Goal: Task Accomplishment & Management: Use online tool/utility

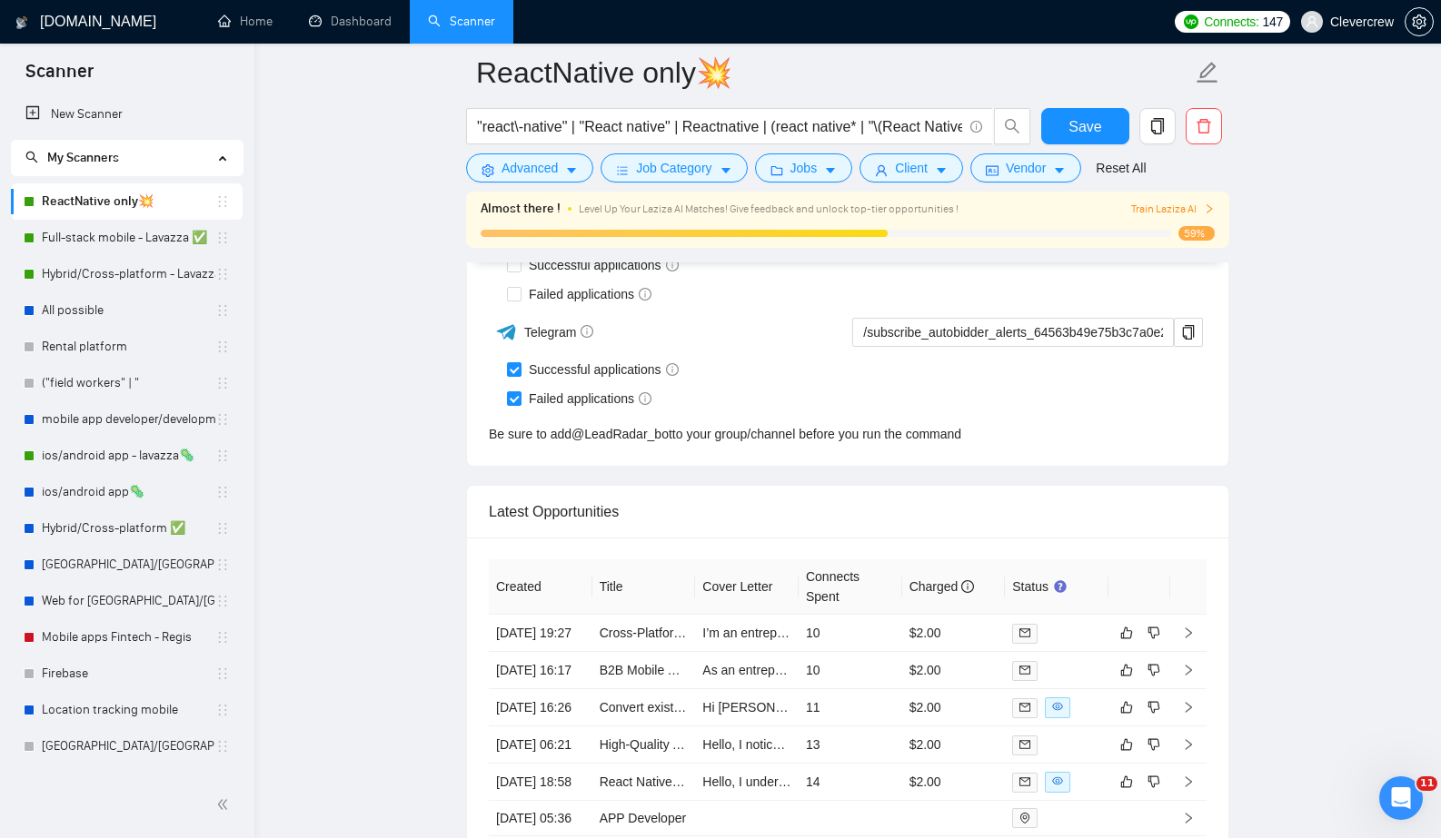
scroll to position [4300, 0]
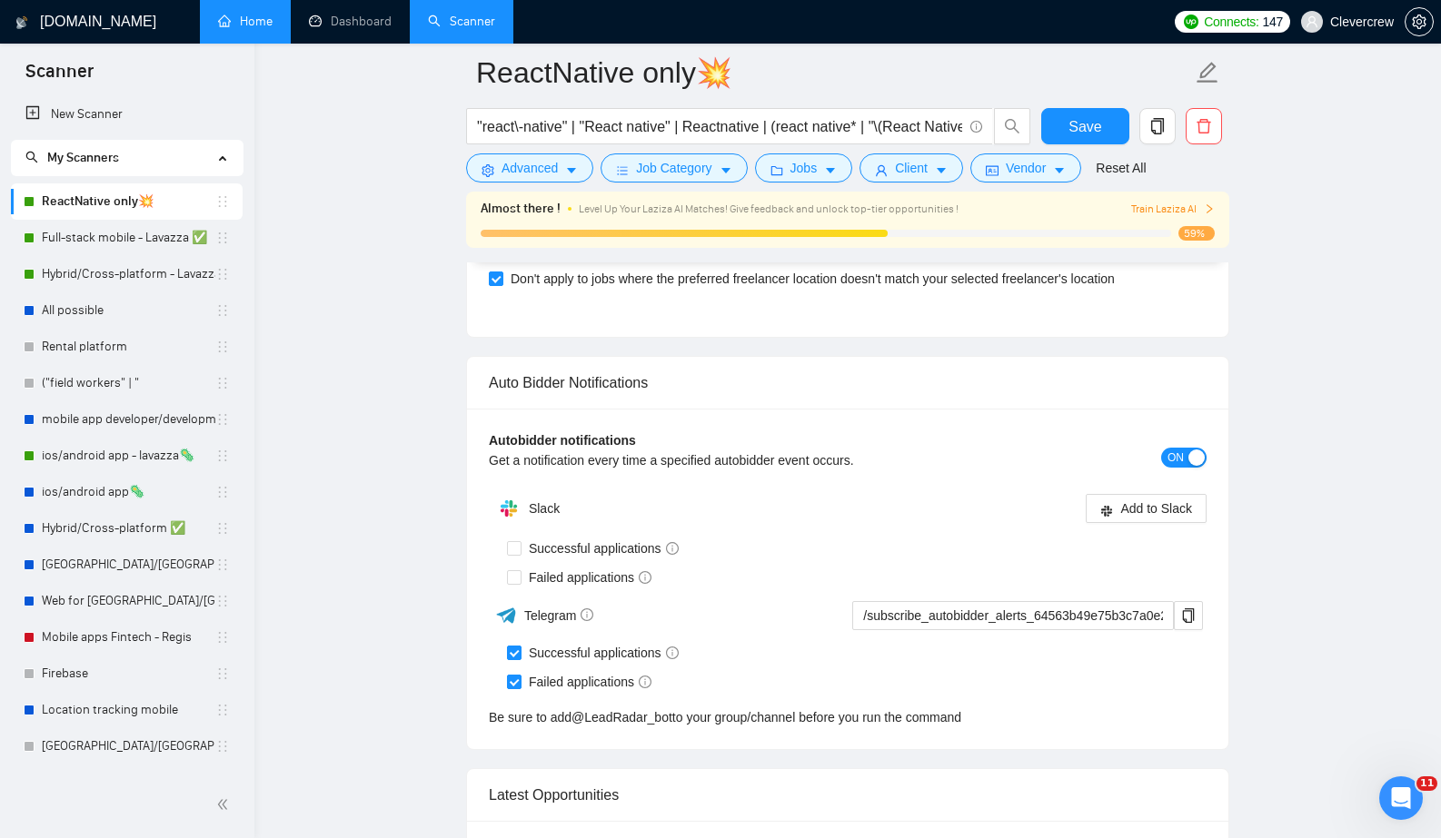
click at [245, 17] on link "Home" at bounding box center [245, 21] width 55 height 15
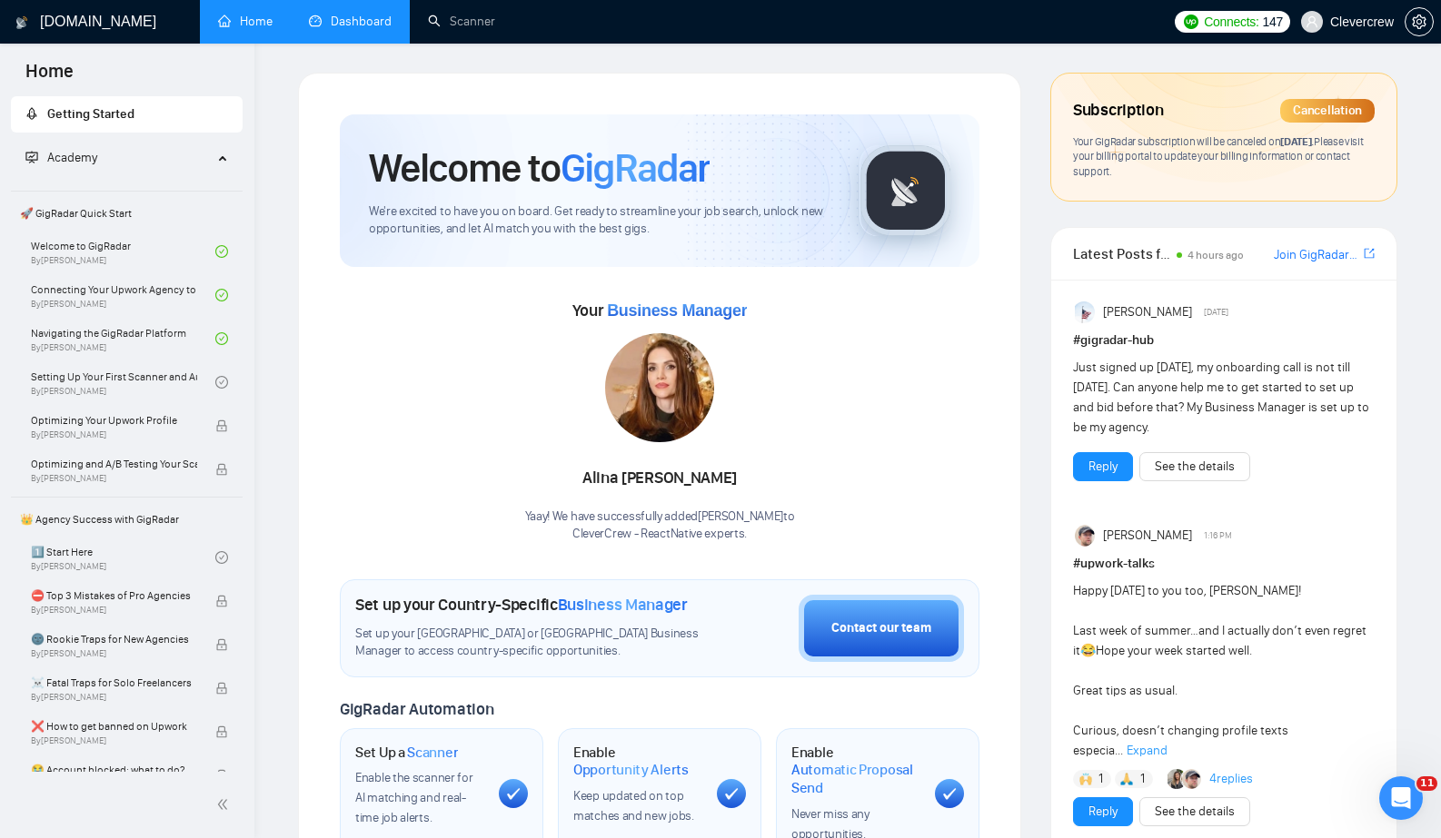
click at [392, 28] on link "Dashboard" at bounding box center [350, 21] width 83 height 15
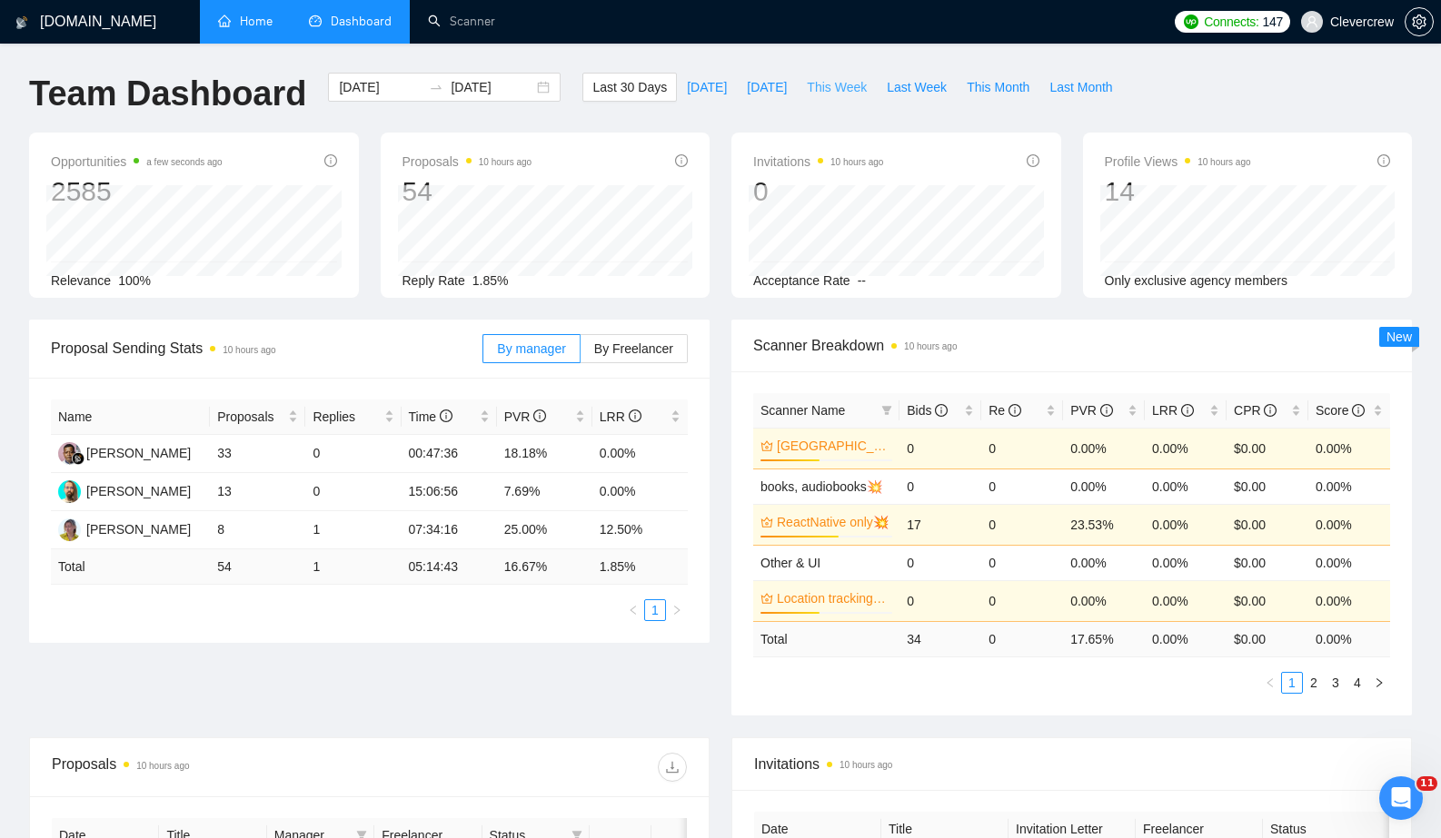
click at [851, 87] on span "This Week" at bounding box center [837, 87] width 60 height 20
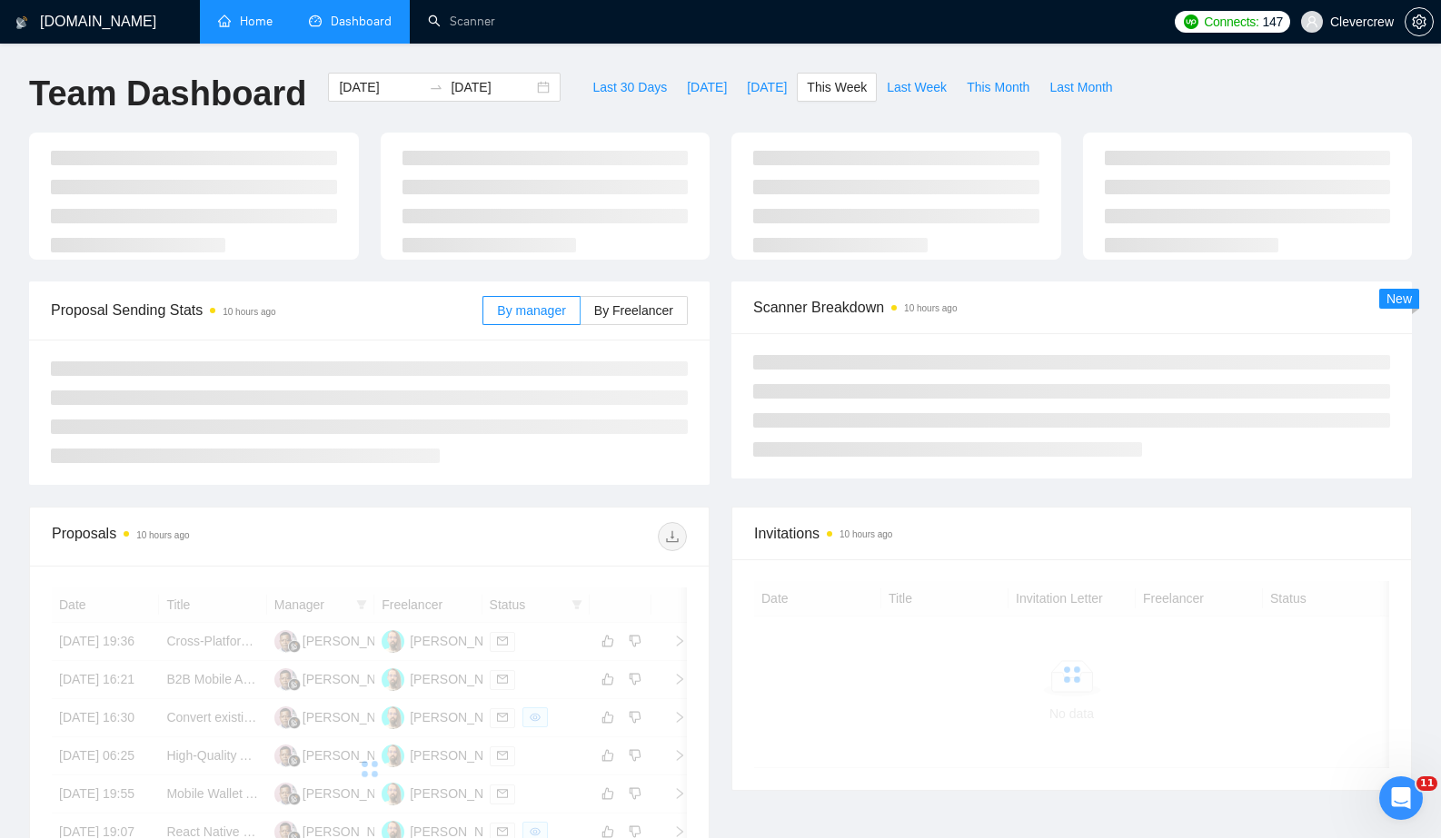
type input "[DATE]"
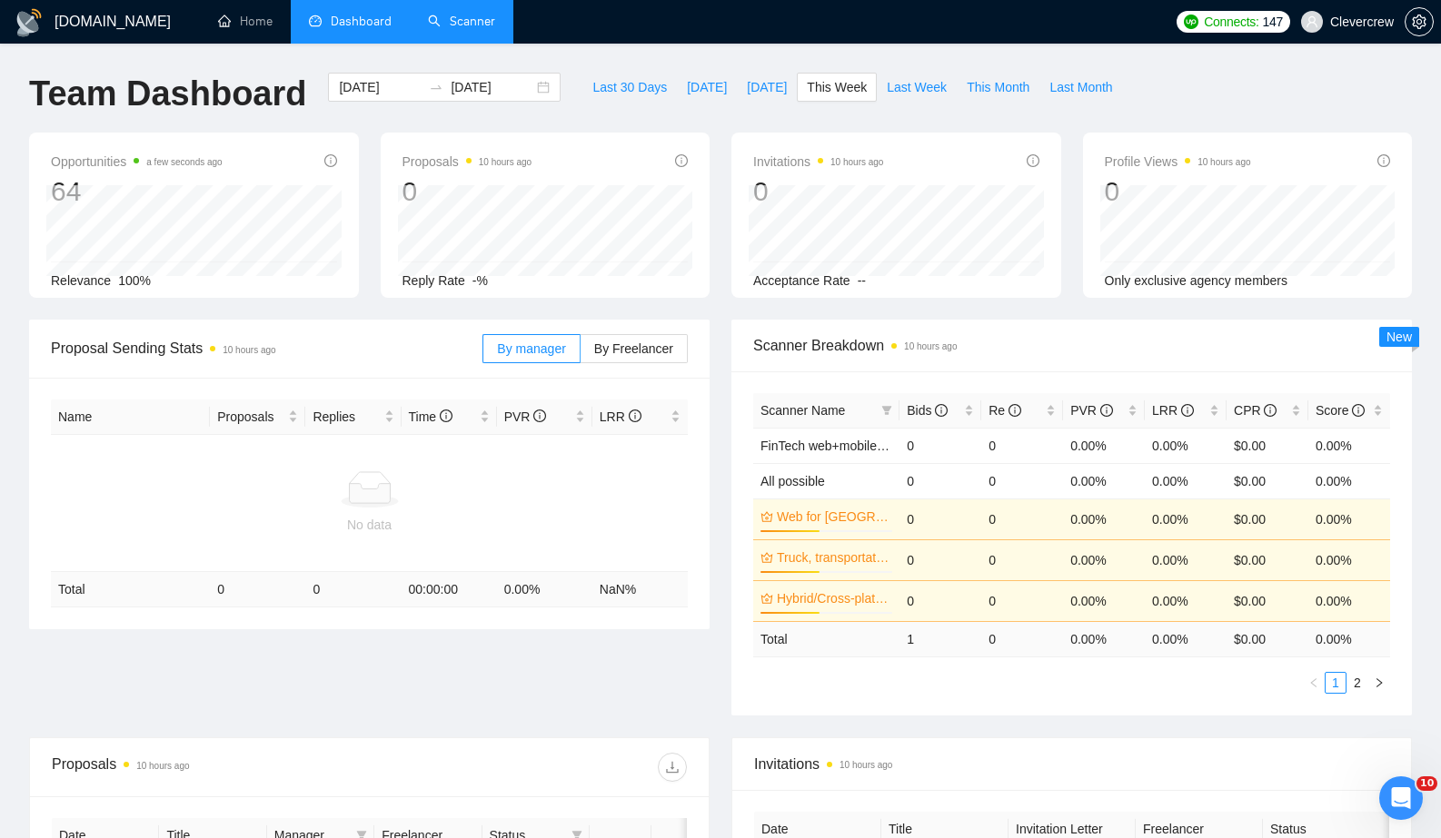
click at [476, 22] on link "Scanner" at bounding box center [461, 21] width 67 height 15
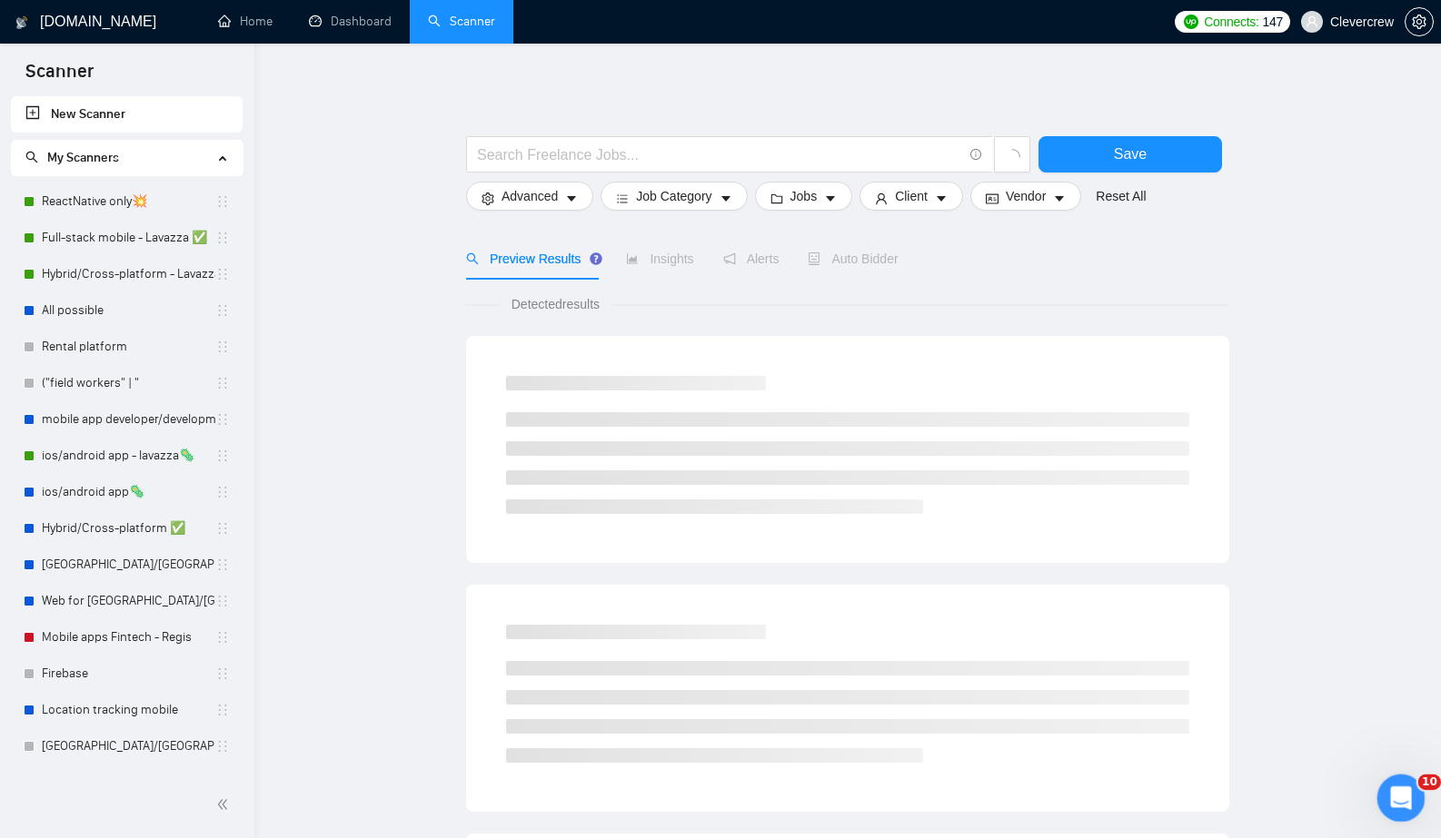
click at [1399, 805] on icon "Open Intercom Messenger" at bounding box center [1399, 796] width 30 height 30
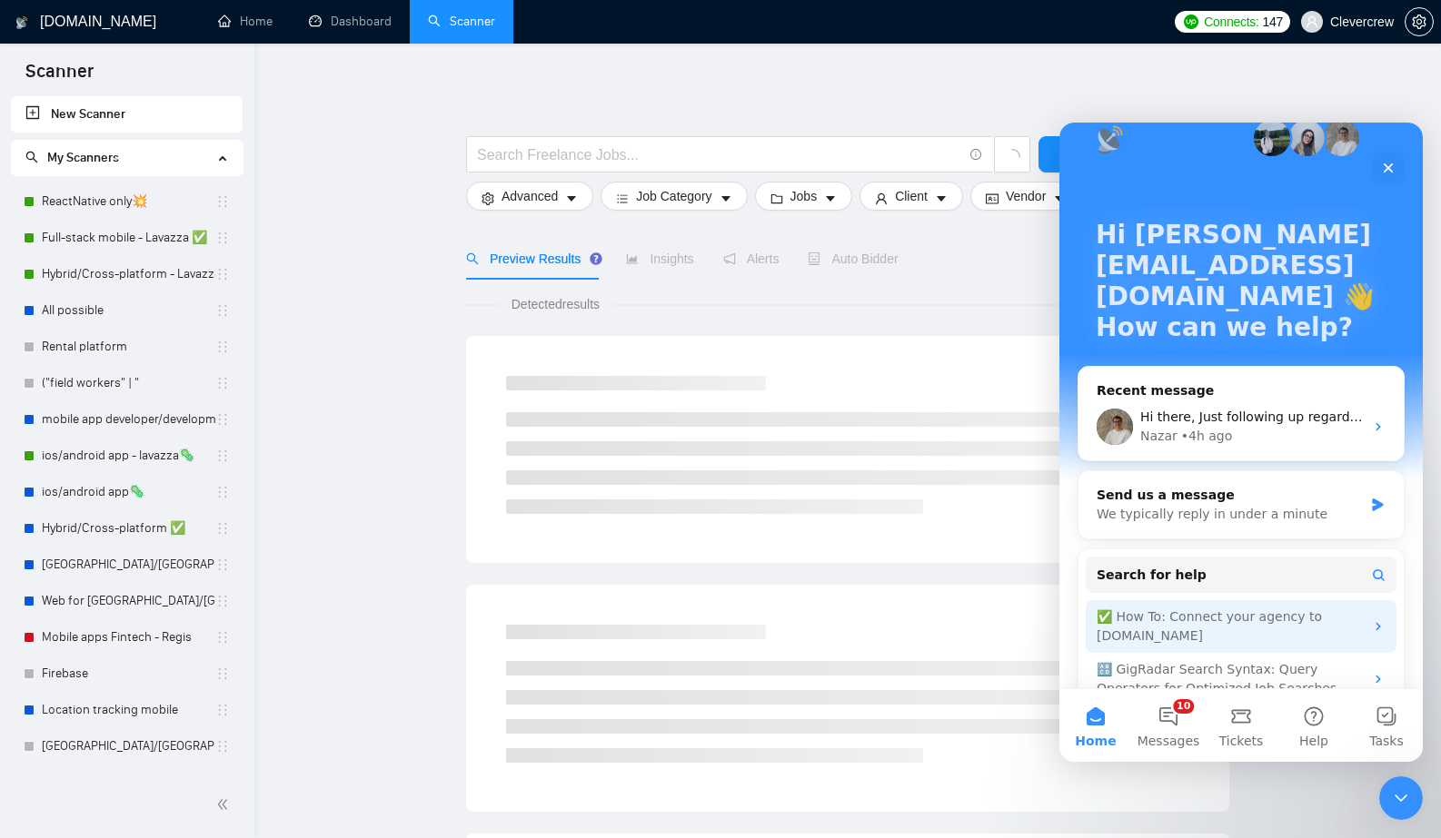
scroll to position [35, 0]
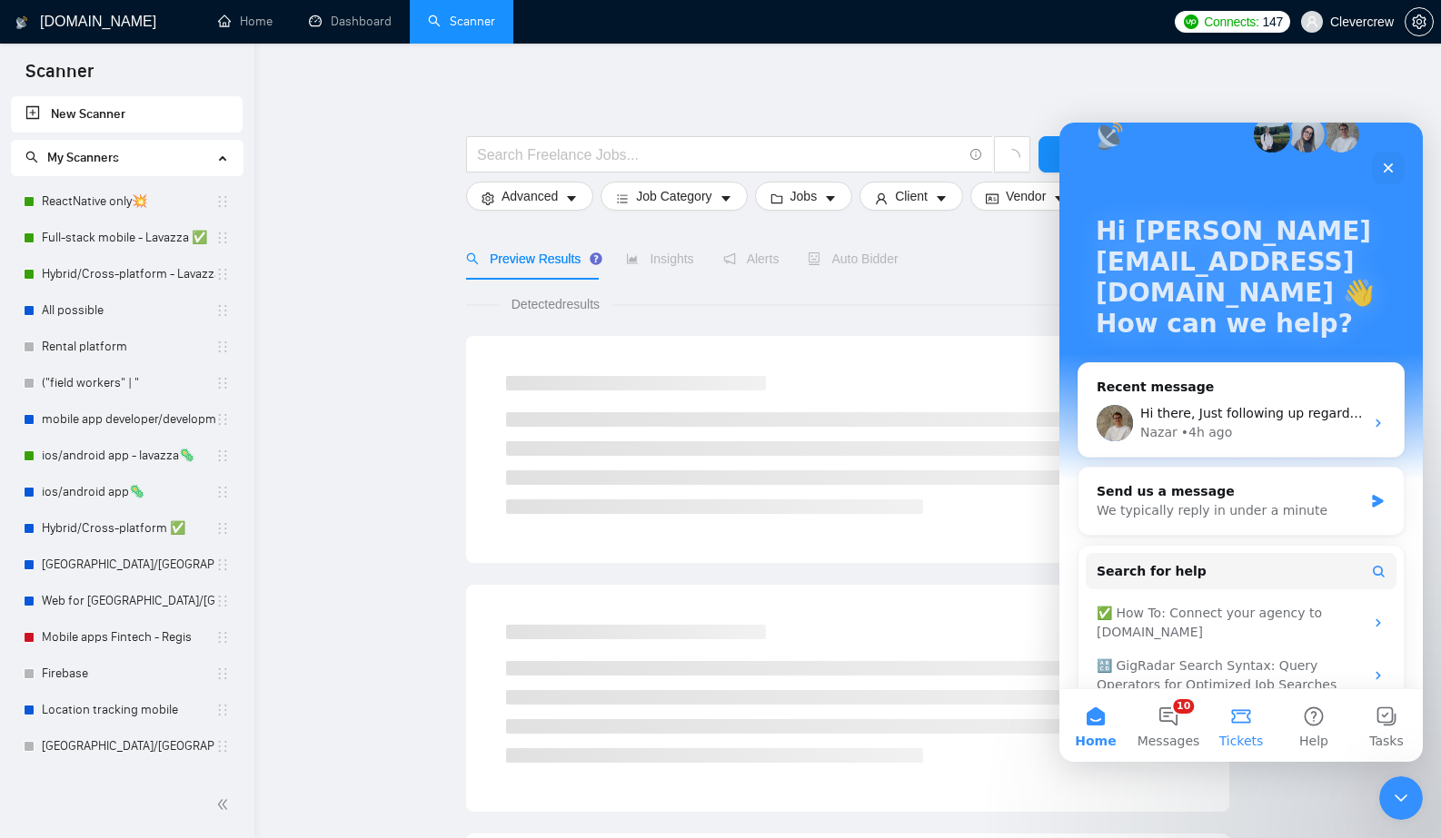
click at [1241, 729] on button "Tickets" at bounding box center [1241, 725] width 73 height 73
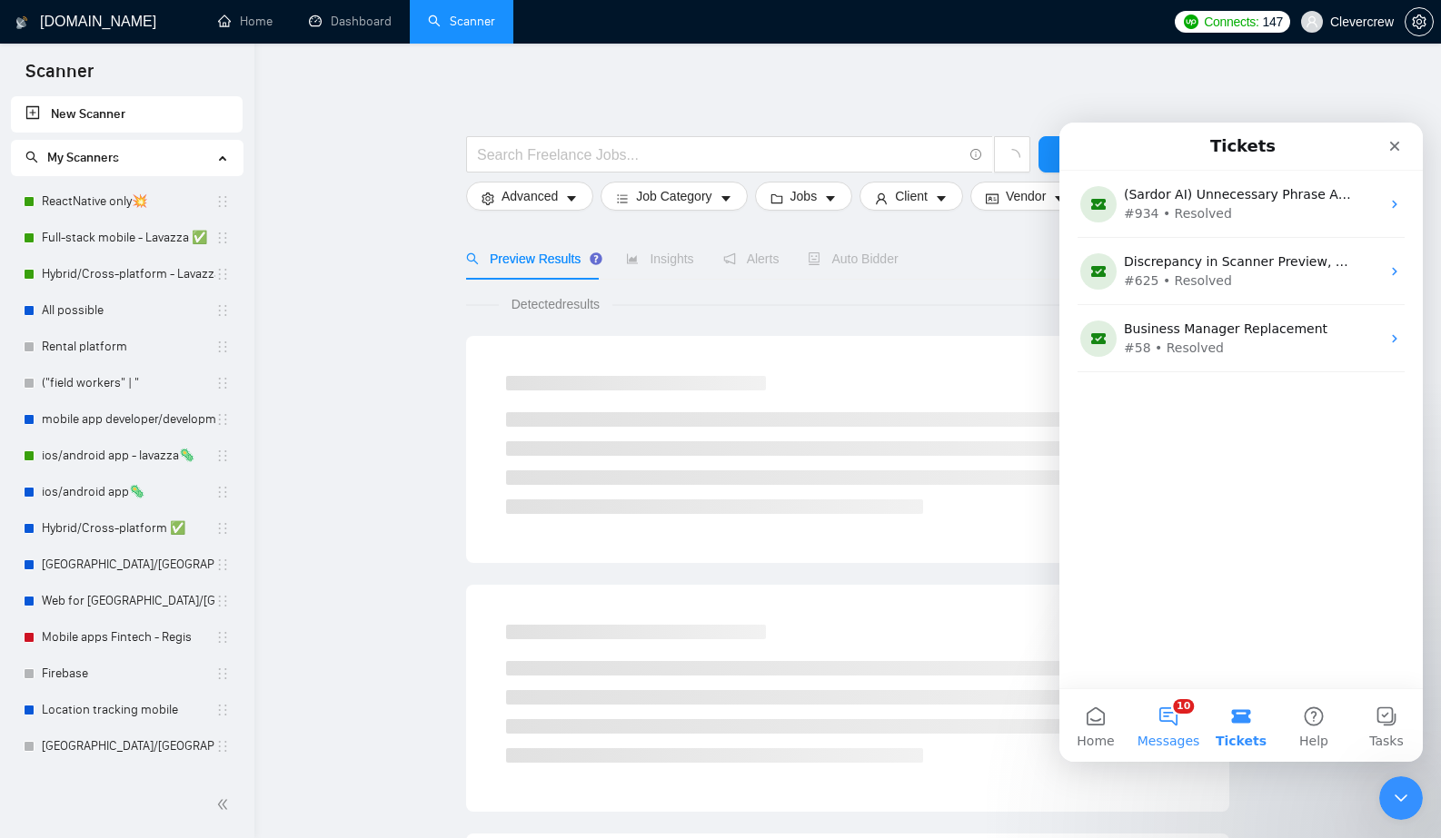
click at [1175, 724] on button "10 Messages" at bounding box center [1168, 725] width 73 height 73
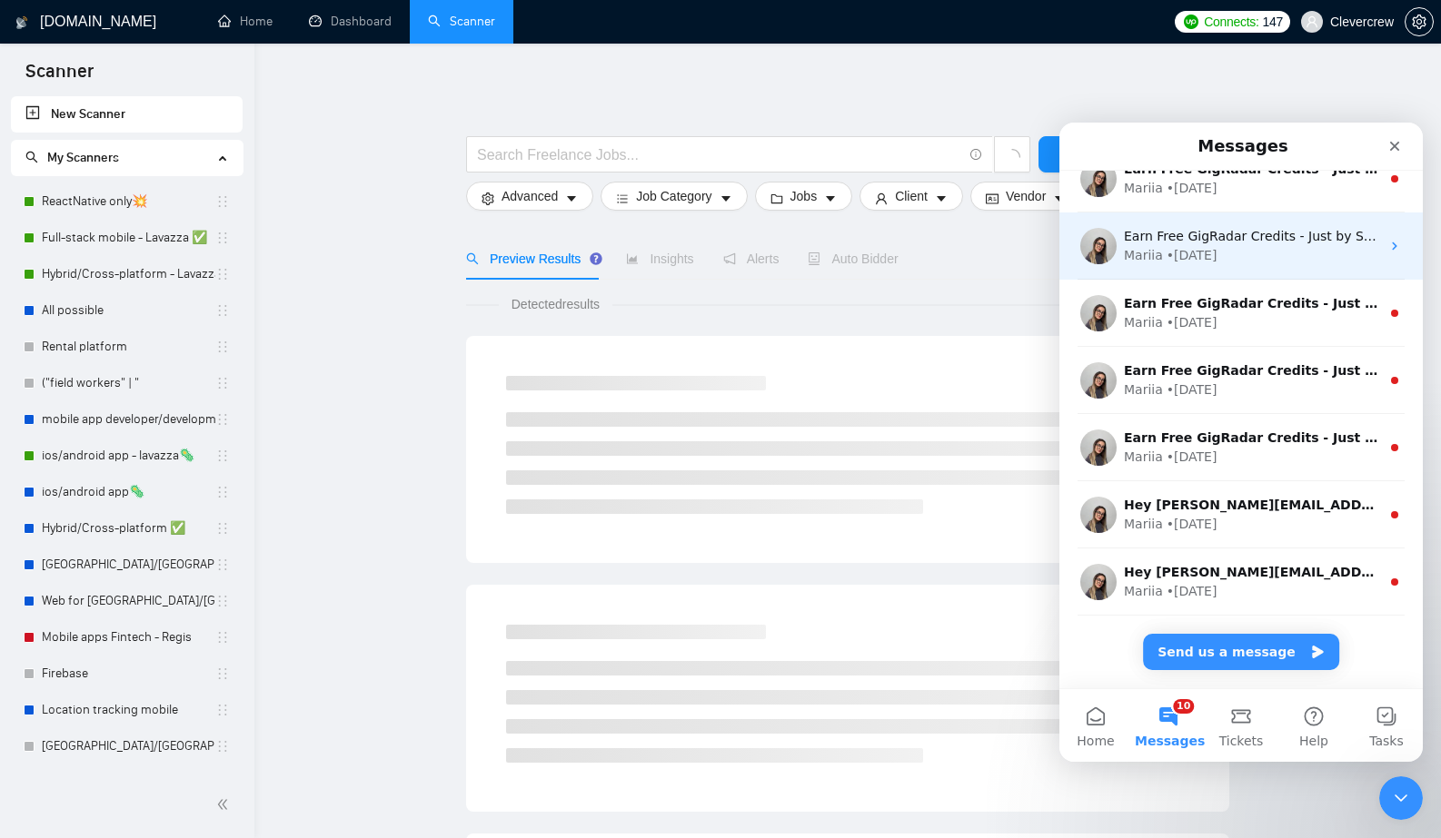
scroll to position [0, 0]
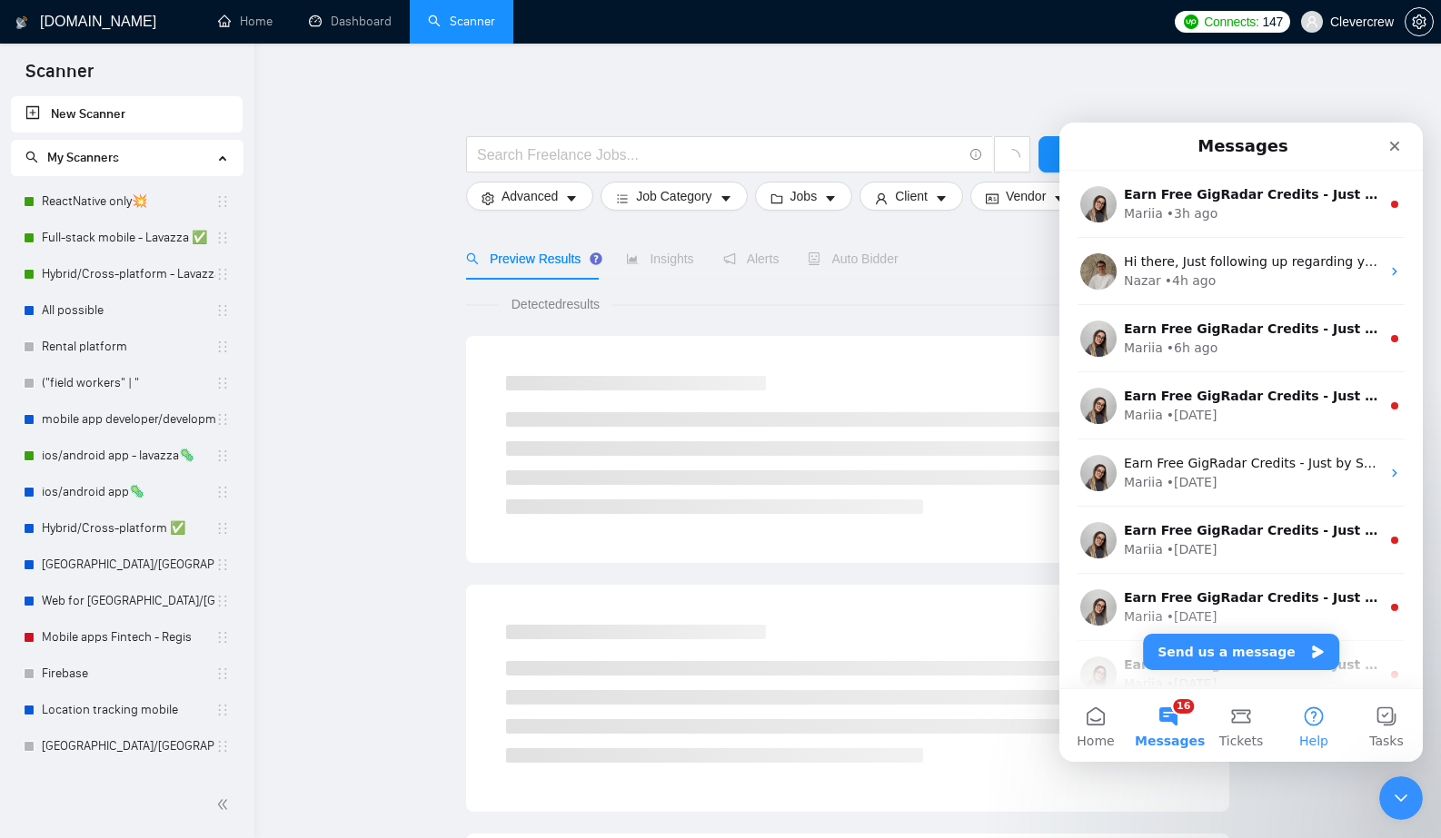
click at [1315, 726] on button "Help" at bounding box center [1313, 725] width 73 height 73
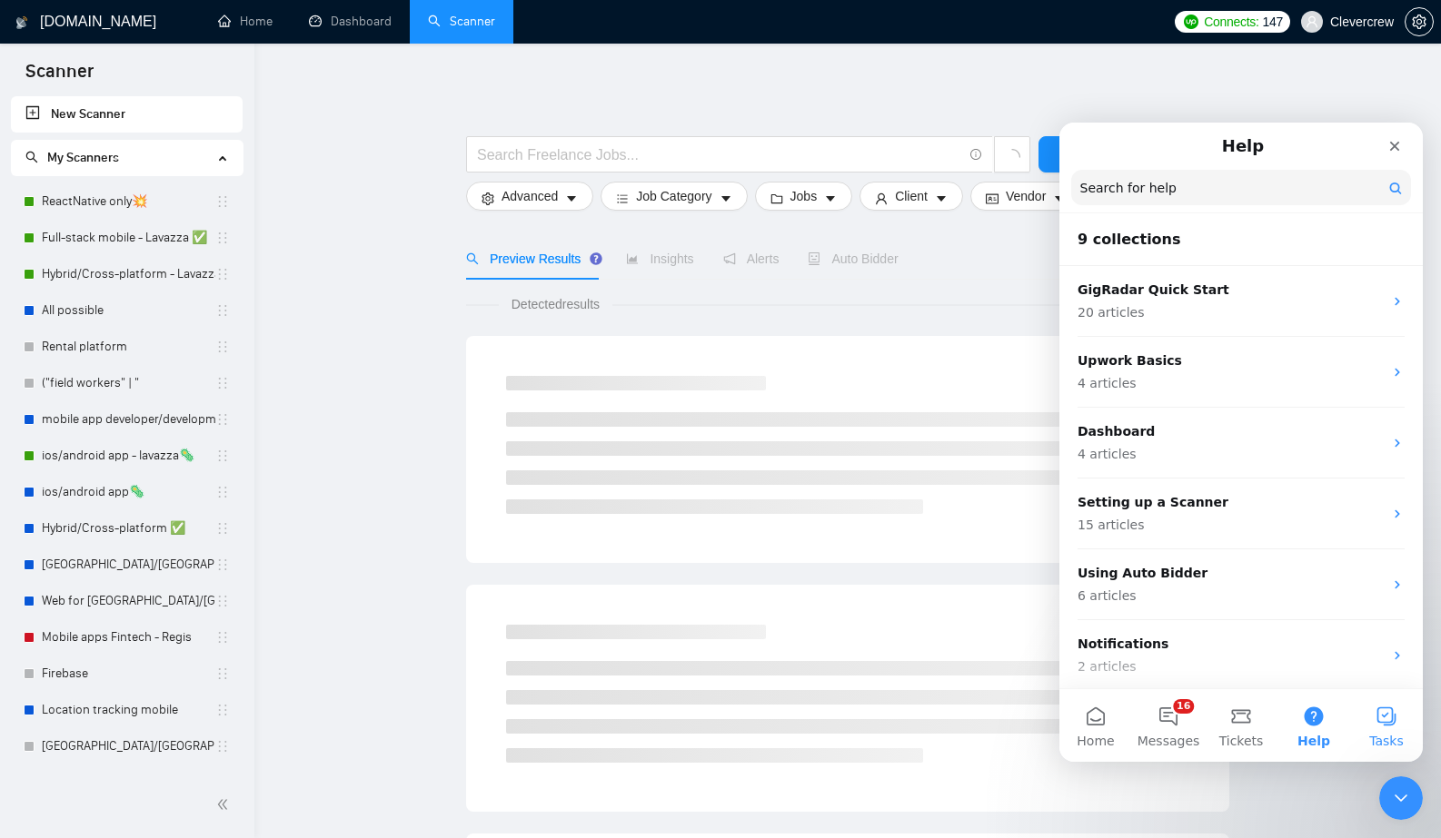
click at [1374, 726] on button "Tasks" at bounding box center [1386, 725] width 73 height 73
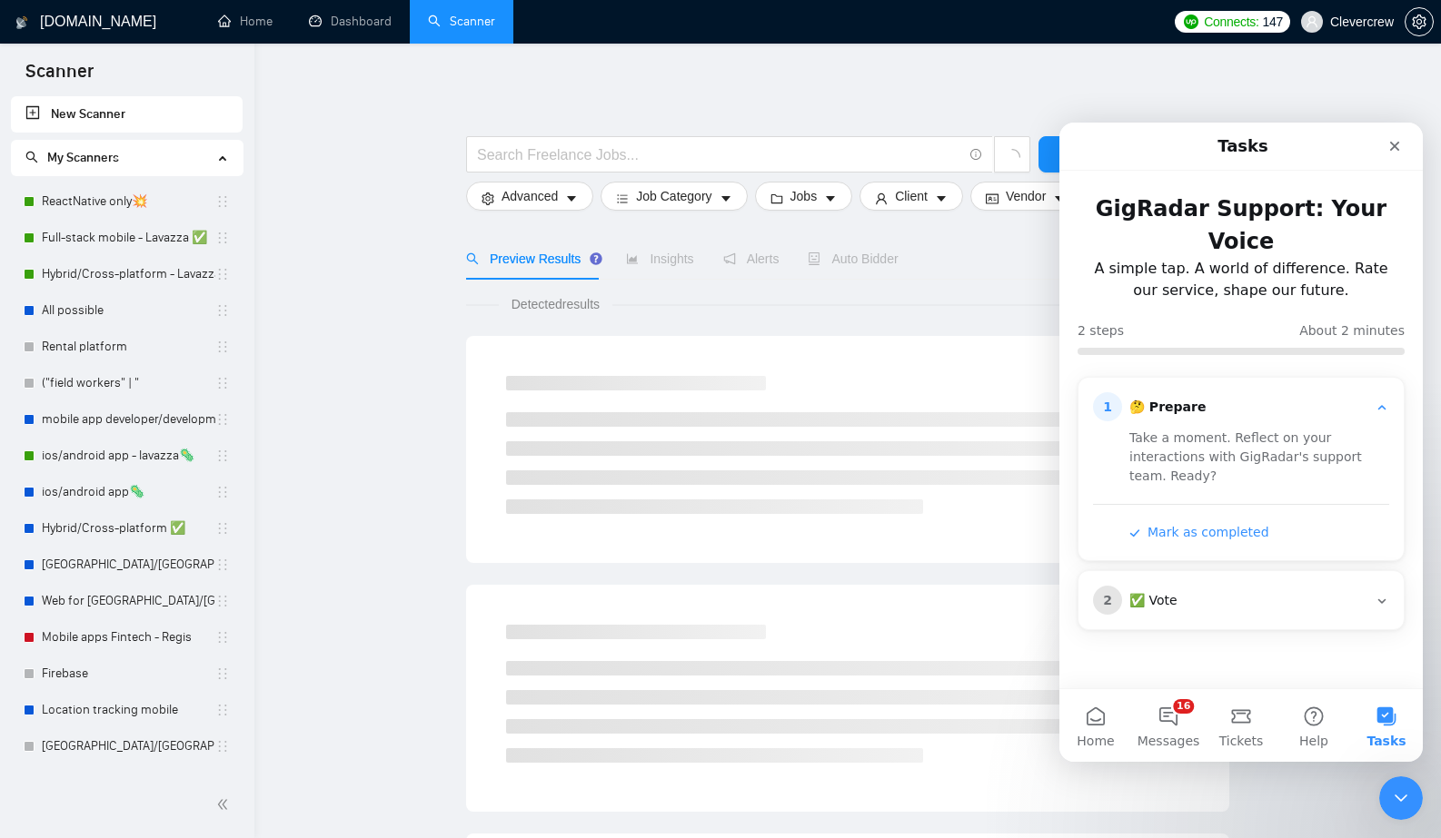
click at [1249, 586] on div "2 ✅ Vote" at bounding box center [1241, 600] width 296 height 29
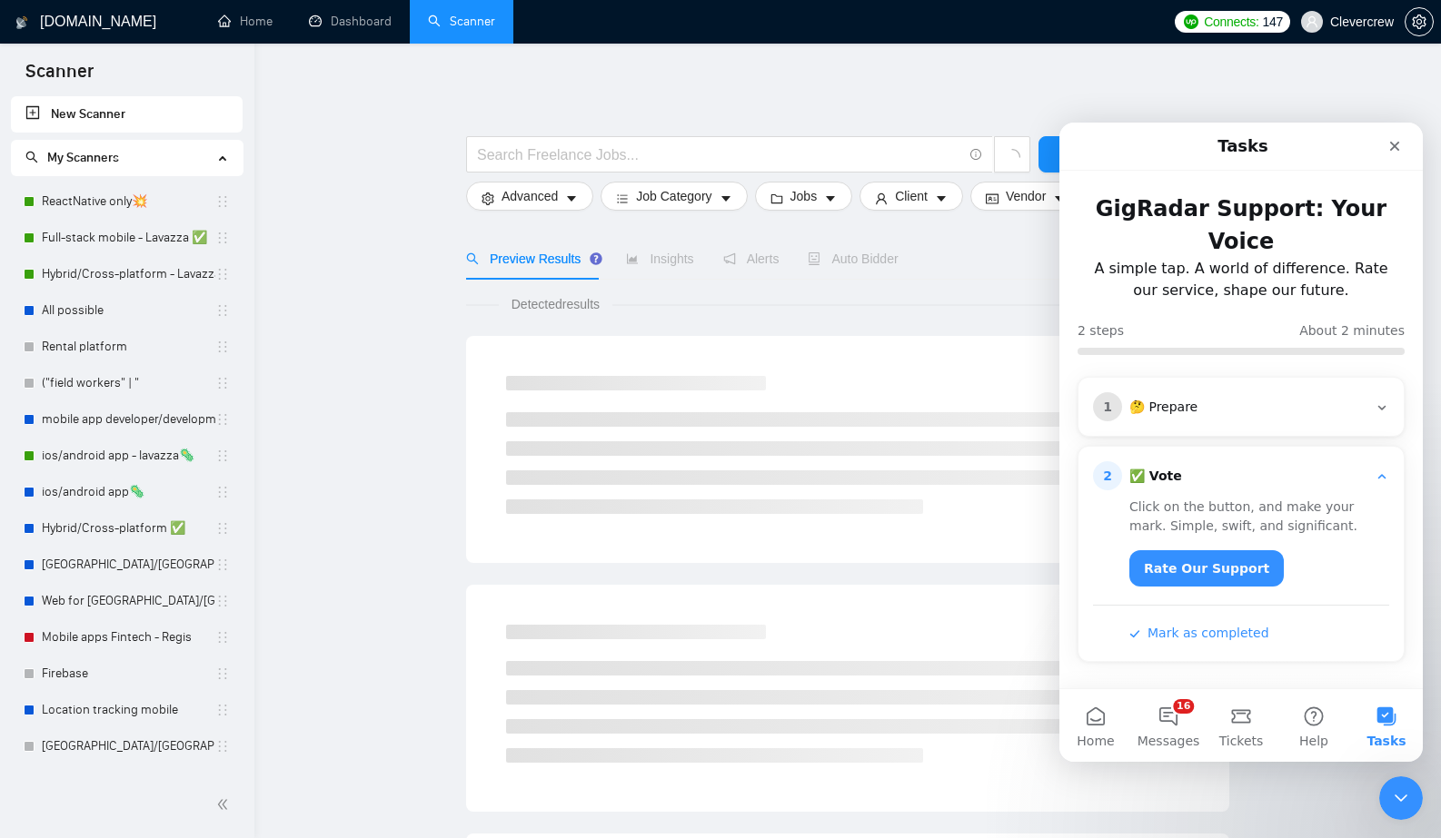
click at [1281, 468] on div "✅ Vote" at bounding box center [1248, 477] width 238 height 18
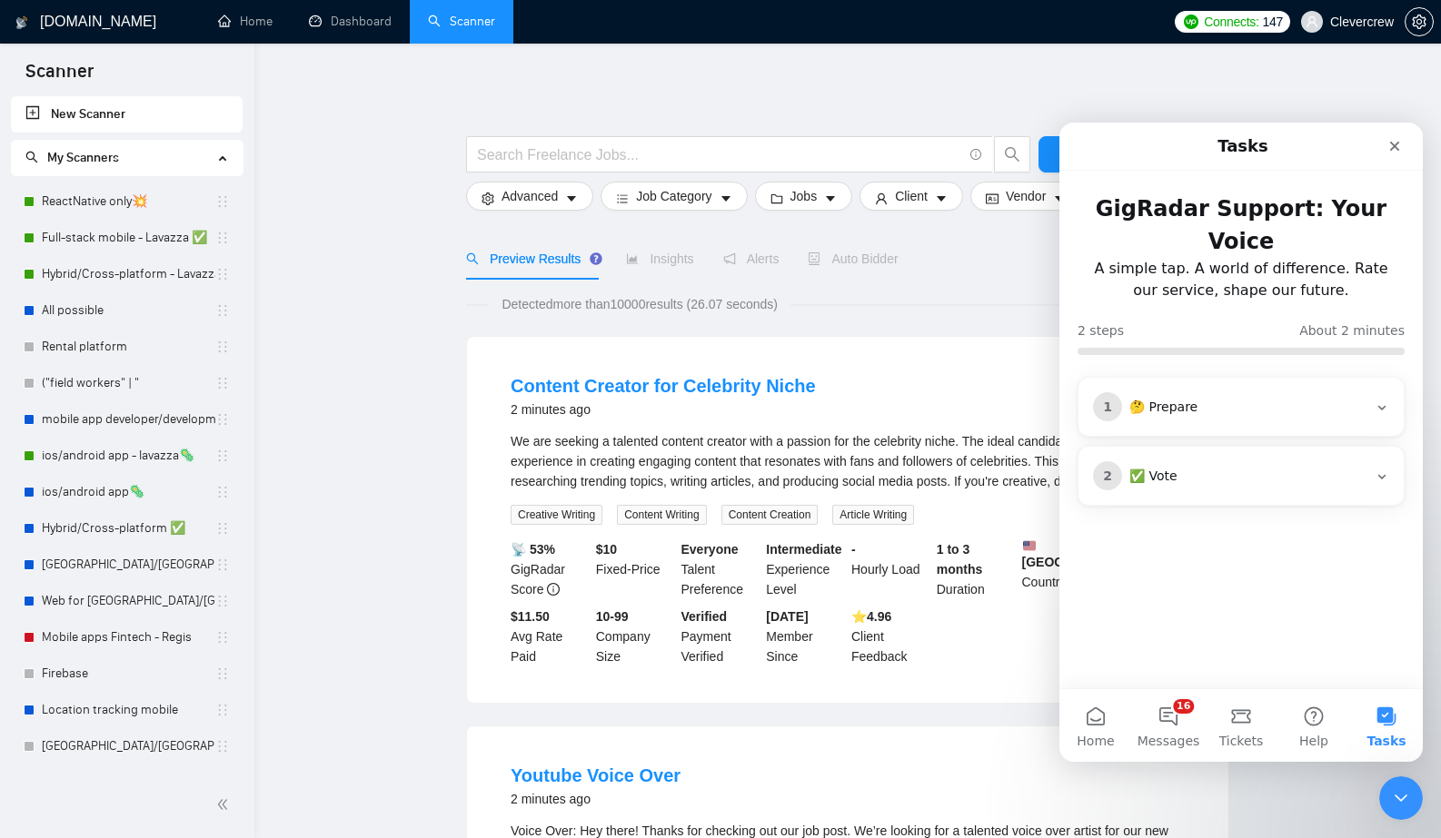
click at [1281, 399] on div "🤔 Prepare" at bounding box center [1248, 408] width 238 height 18
click at [1093, 729] on button "Home" at bounding box center [1095, 725] width 73 height 73
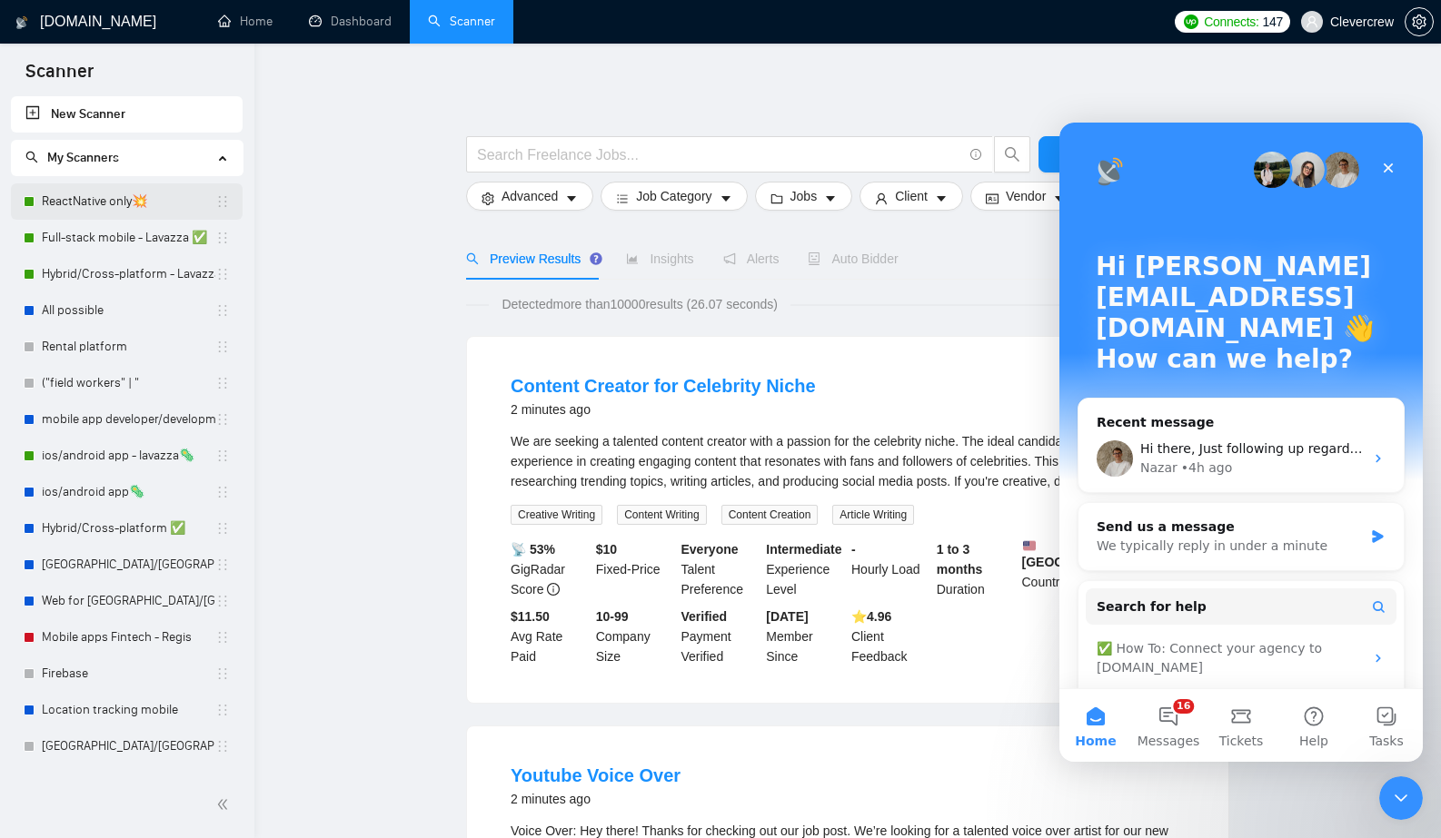
click at [112, 204] on link "ReactNative only💥" at bounding box center [129, 202] width 174 height 36
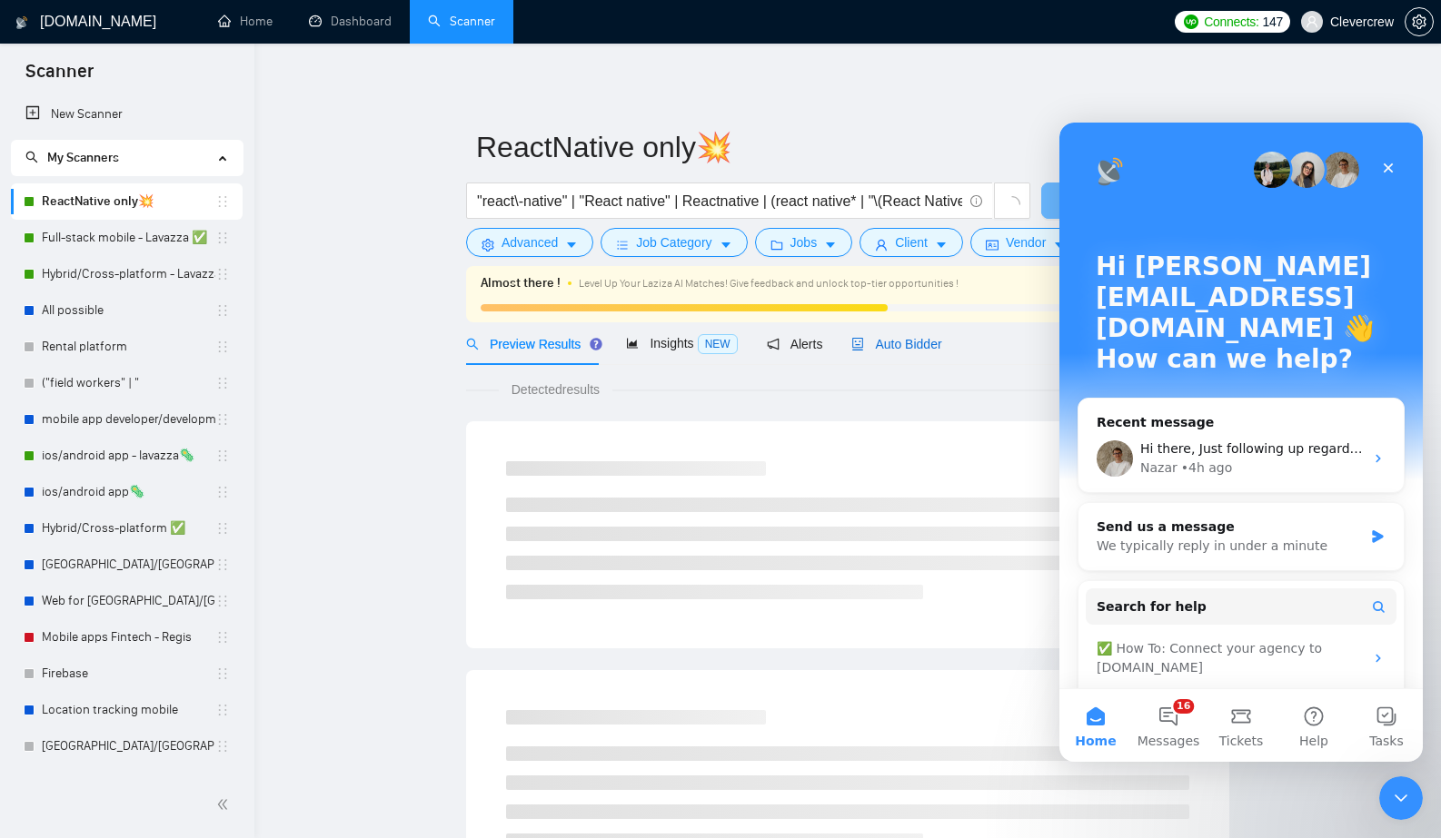
drag, startPoint x: 898, startPoint y: 344, endPoint x: 6, endPoint y: 517, distance: 908.6
click at [898, 344] on span "Auto Bidder" at bounding box center [896, 344] width 90 height 15
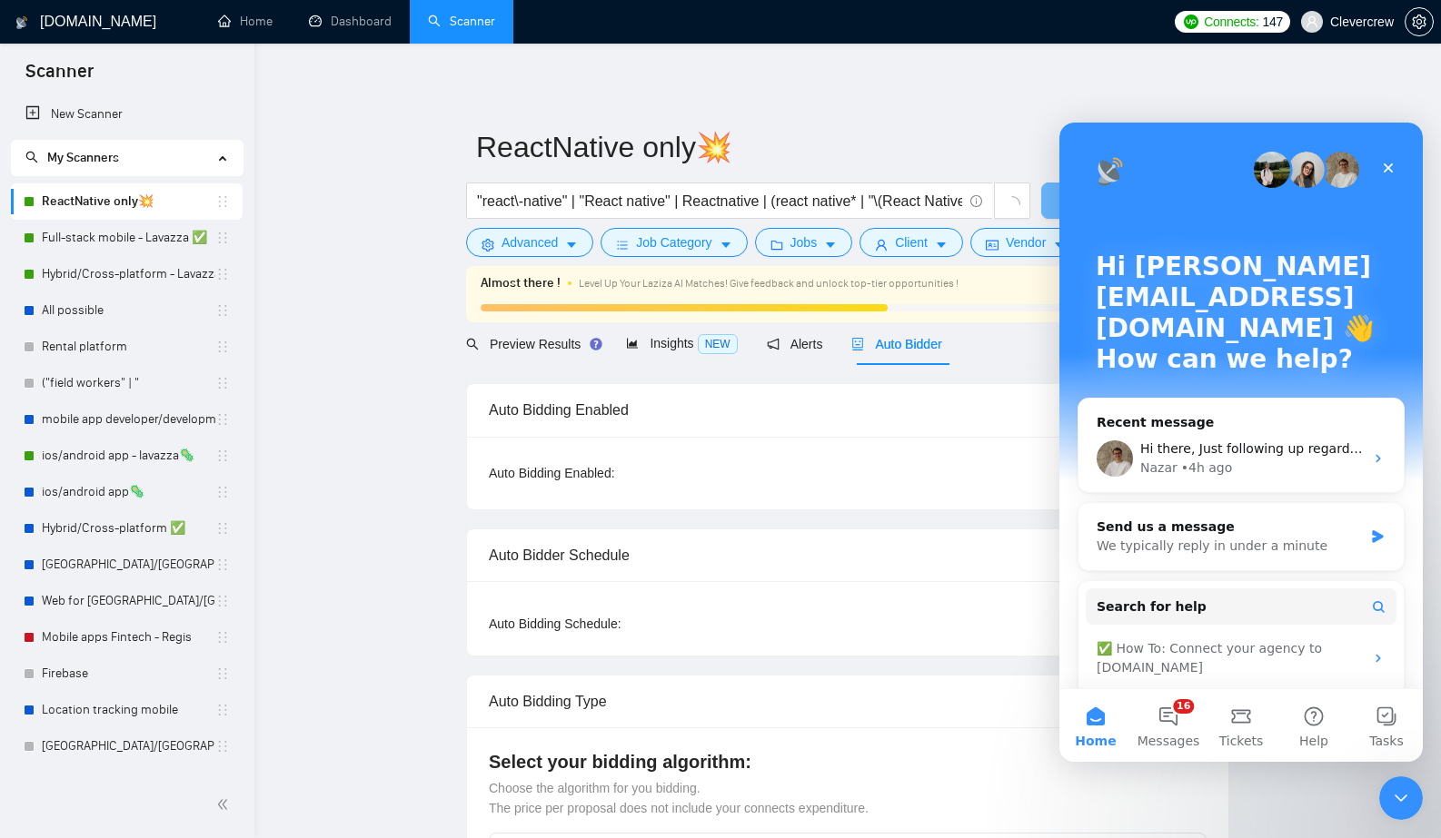
checkbox input "true"
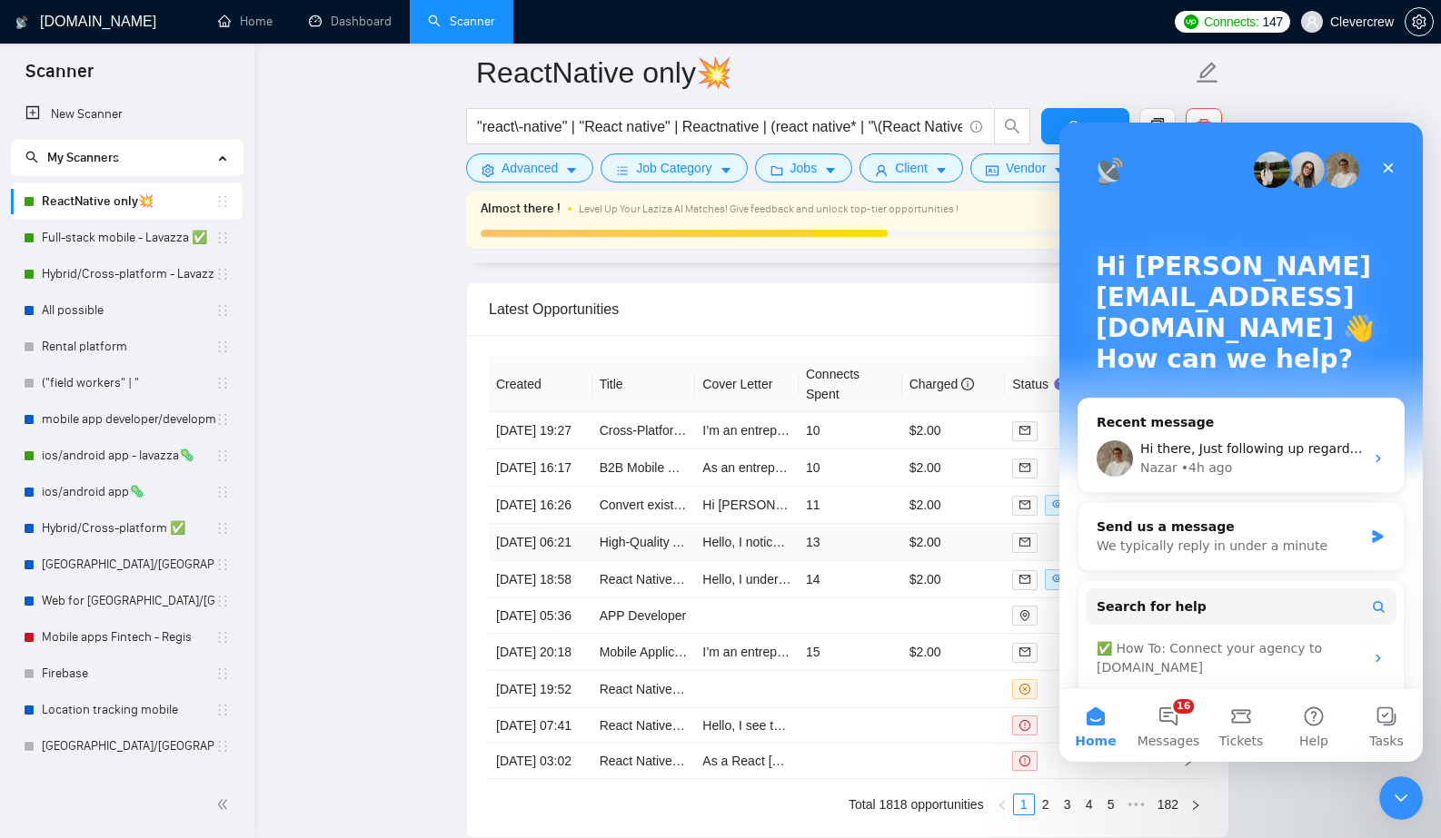
scroll to position [4783, 0]
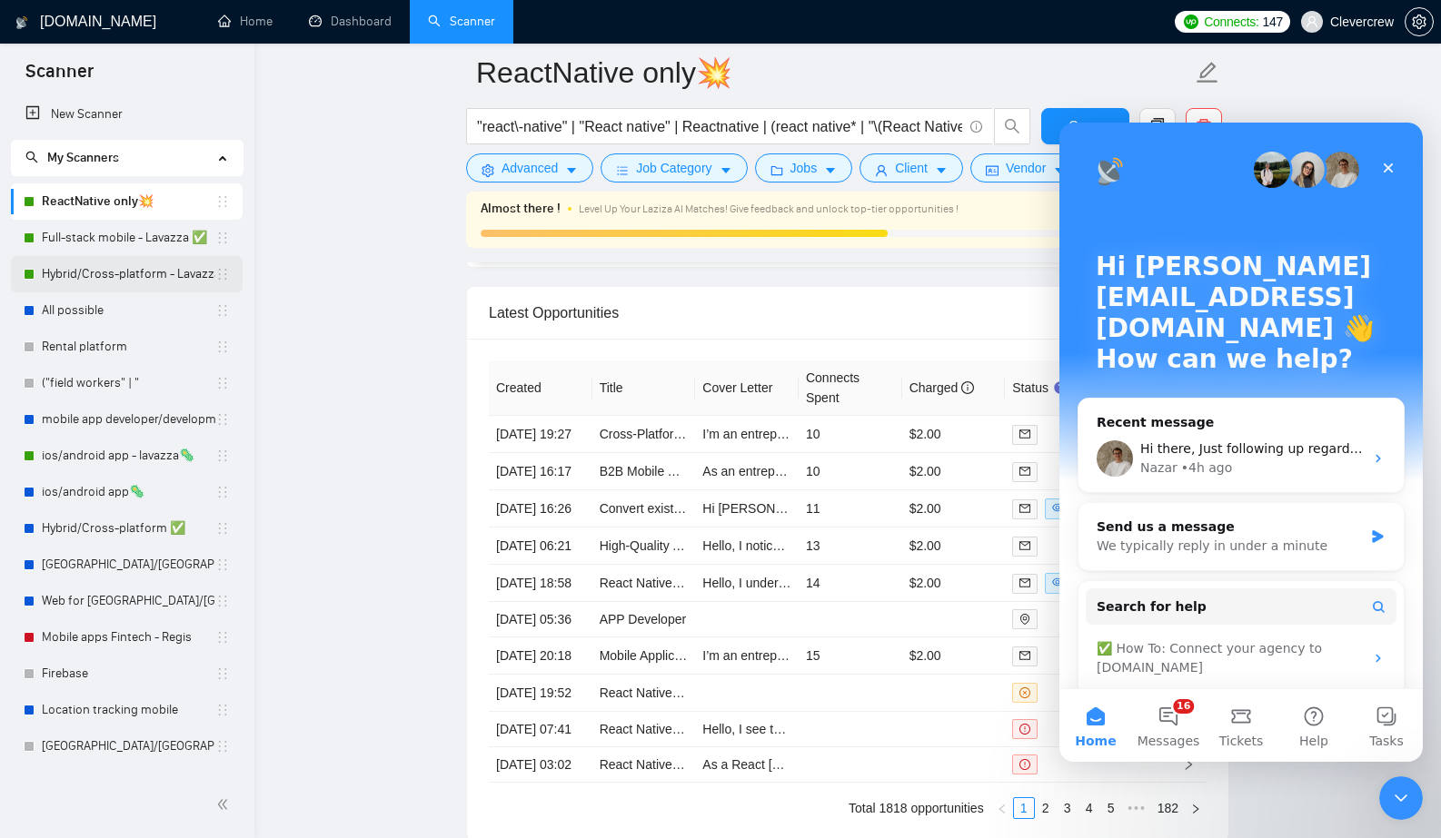
click at [136, 273] on link "Hybrid/Cross-platform - Lavazza ✅" at bounding box center [129, 274] width 174 height 36
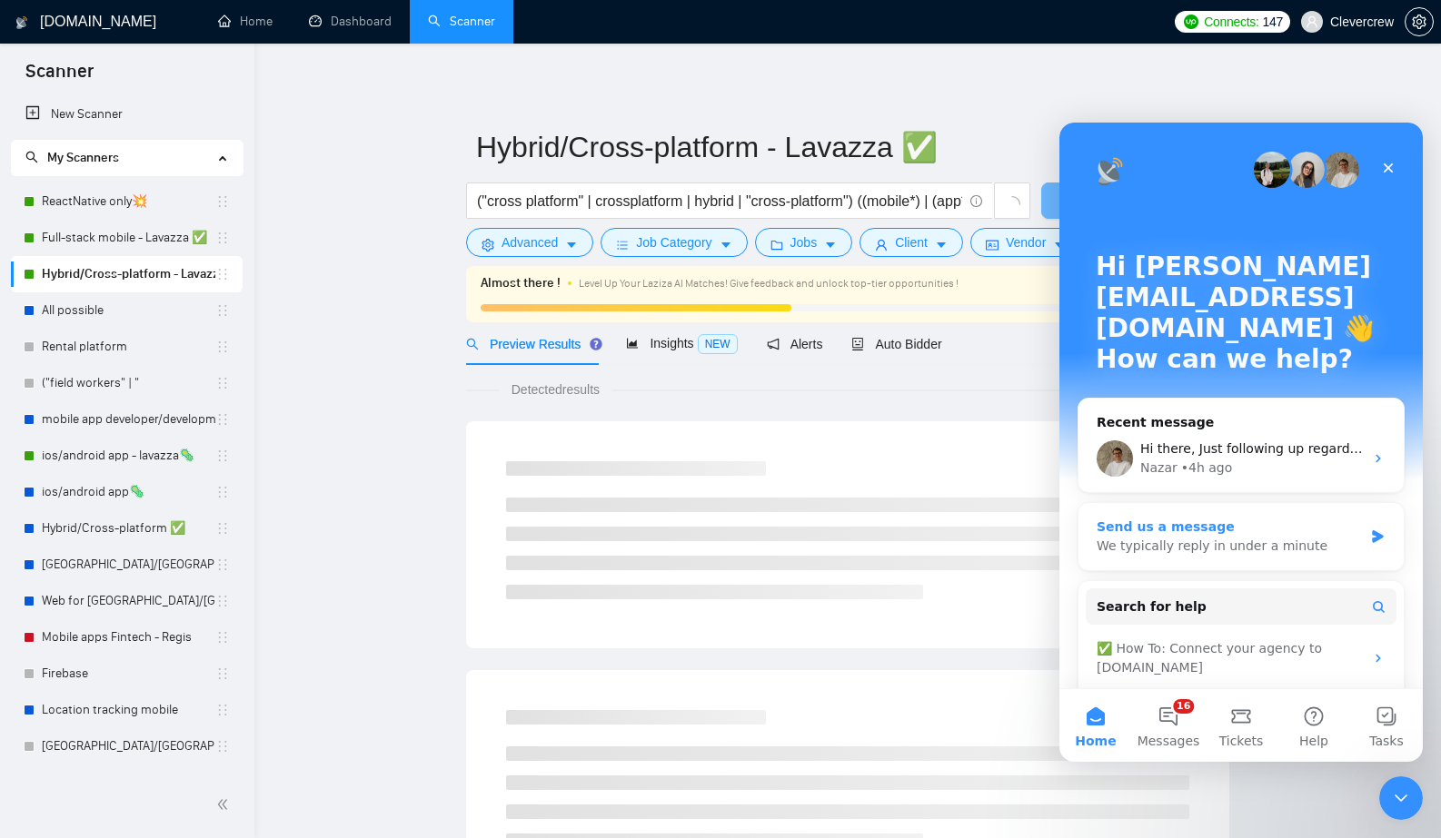
click at [1287, 537] on div "We typically reply in under a minute" at bounding box center [1229, 546] width 266 height 19
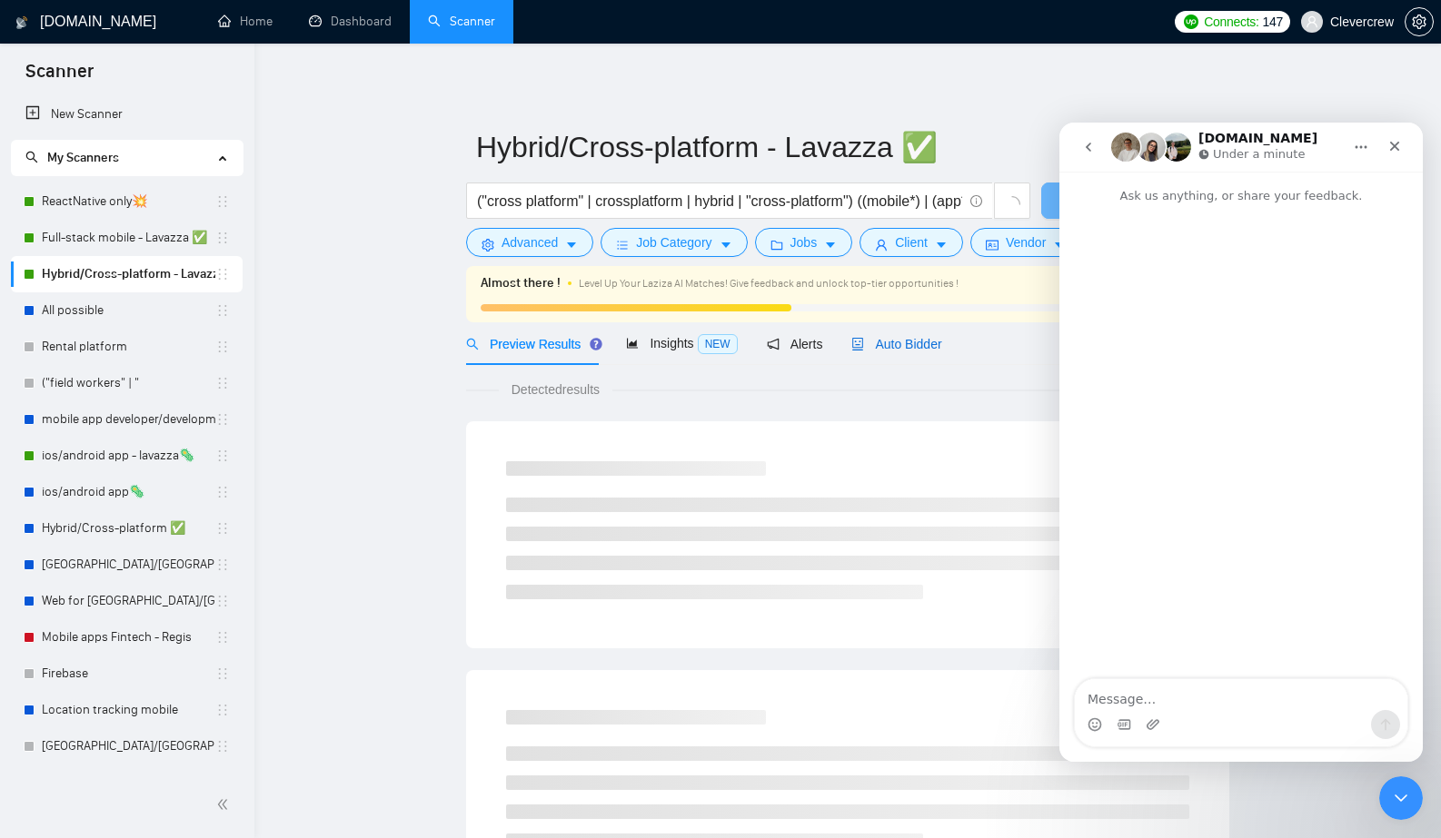
click at [915, 347] on span "Auto Bidder" at bounding box center [896, 344] width 90 height 15
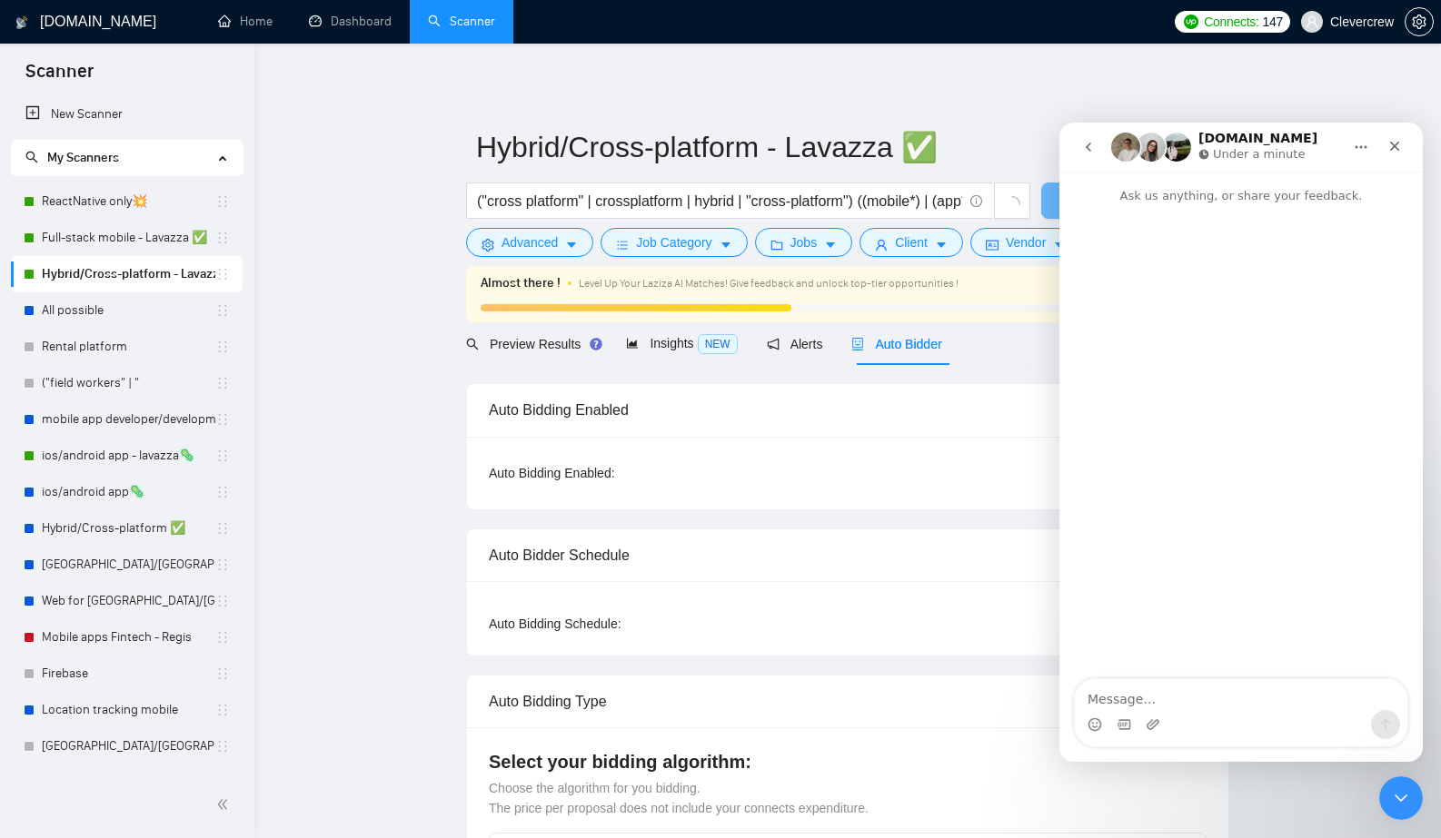
checkbox input "true"
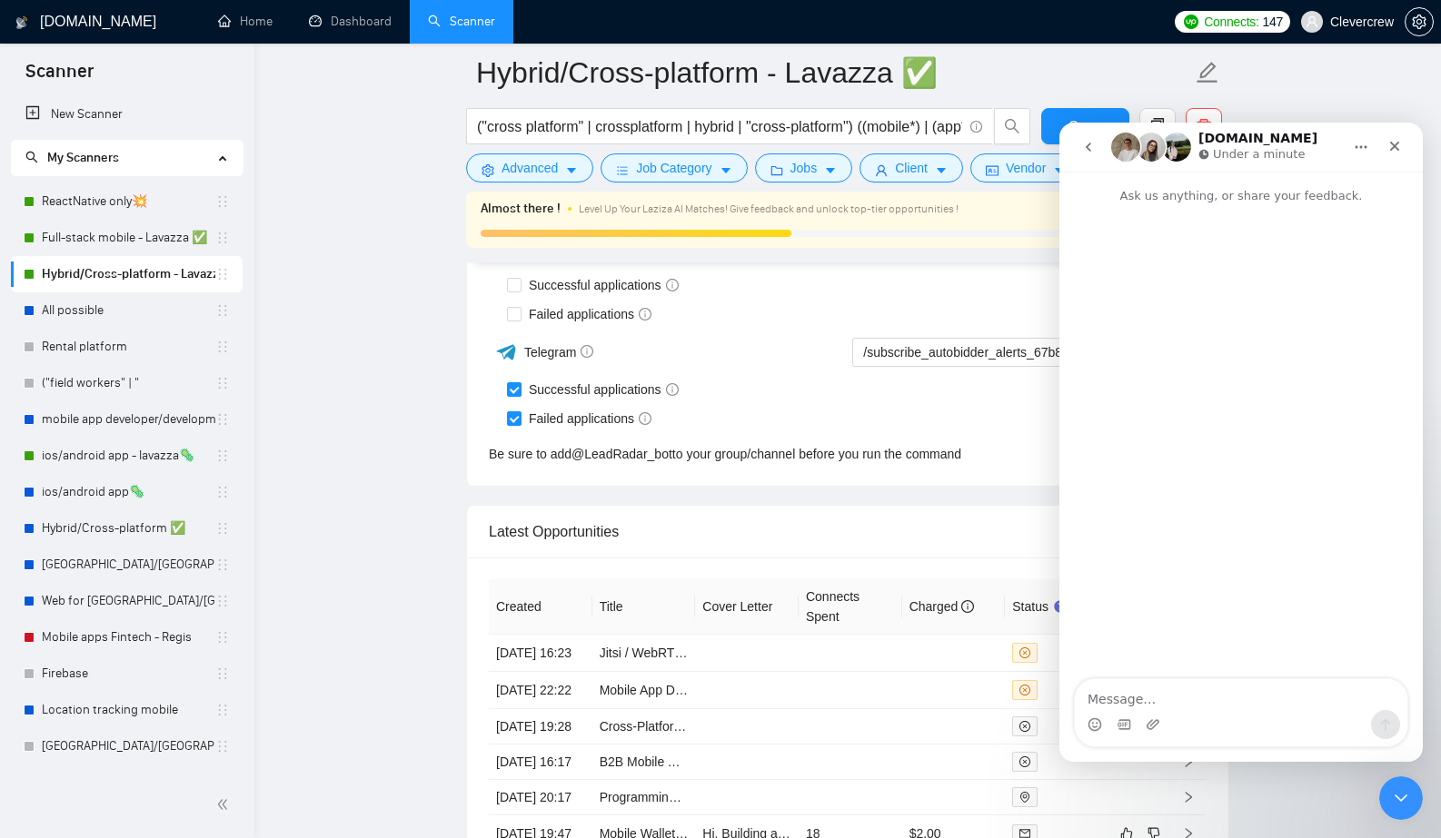
scroll to position [4567, 0]
click at [651, 658] on link "Jitsi / WebRTC Expert Needed for Custom TURN/STUN Server Setup (iOS + Android)" at bounding box center [842, 650] width 484 height 15
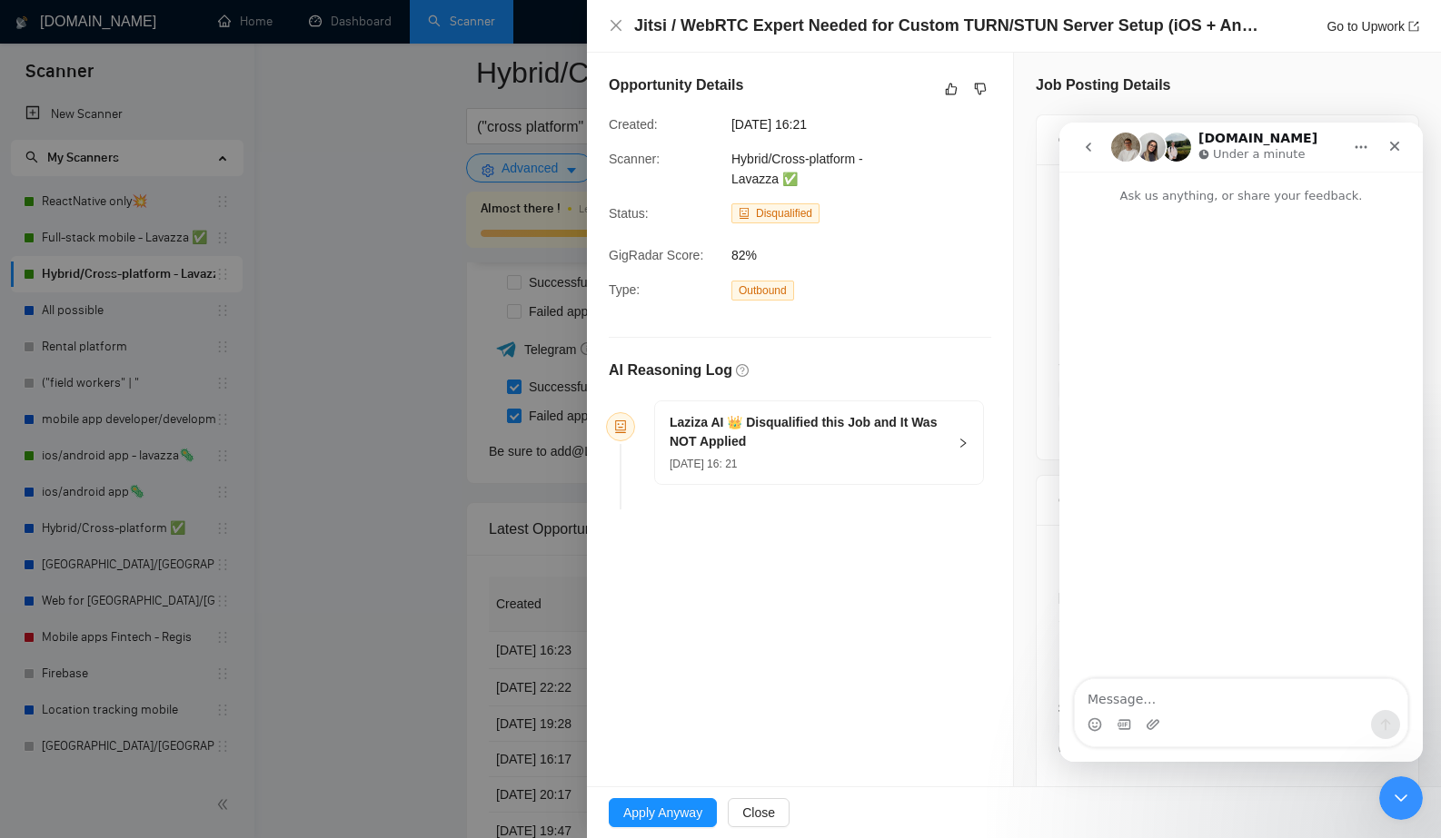
click at [417, 548] on div at bounding box center [720, 419] width 1441 height 838
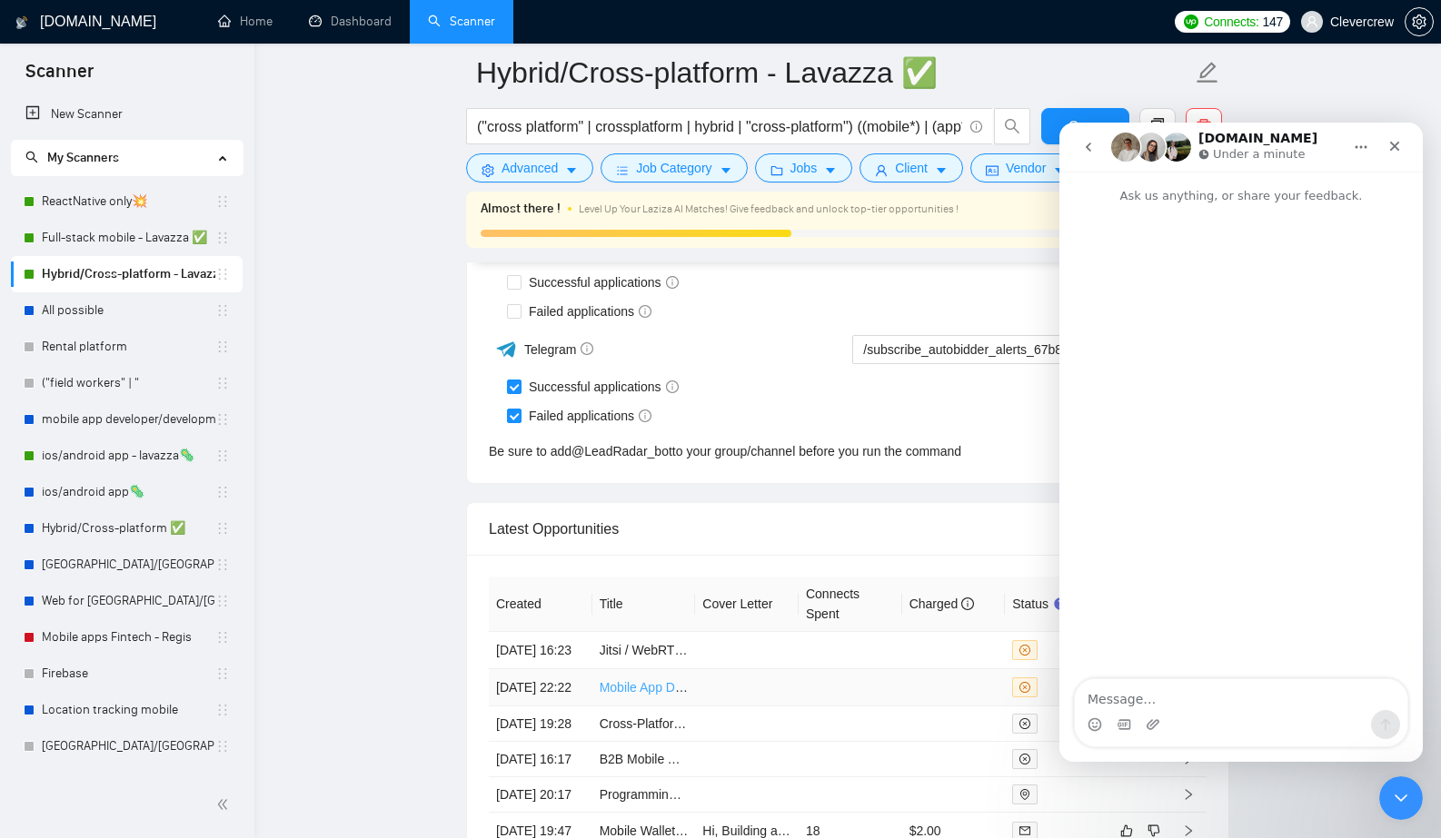
click at [628, 695] on link "Mobile App Development (iOS/Android) for a Weekly Short Story Reading App" at bounding box center [820, 687] width 440 height 15
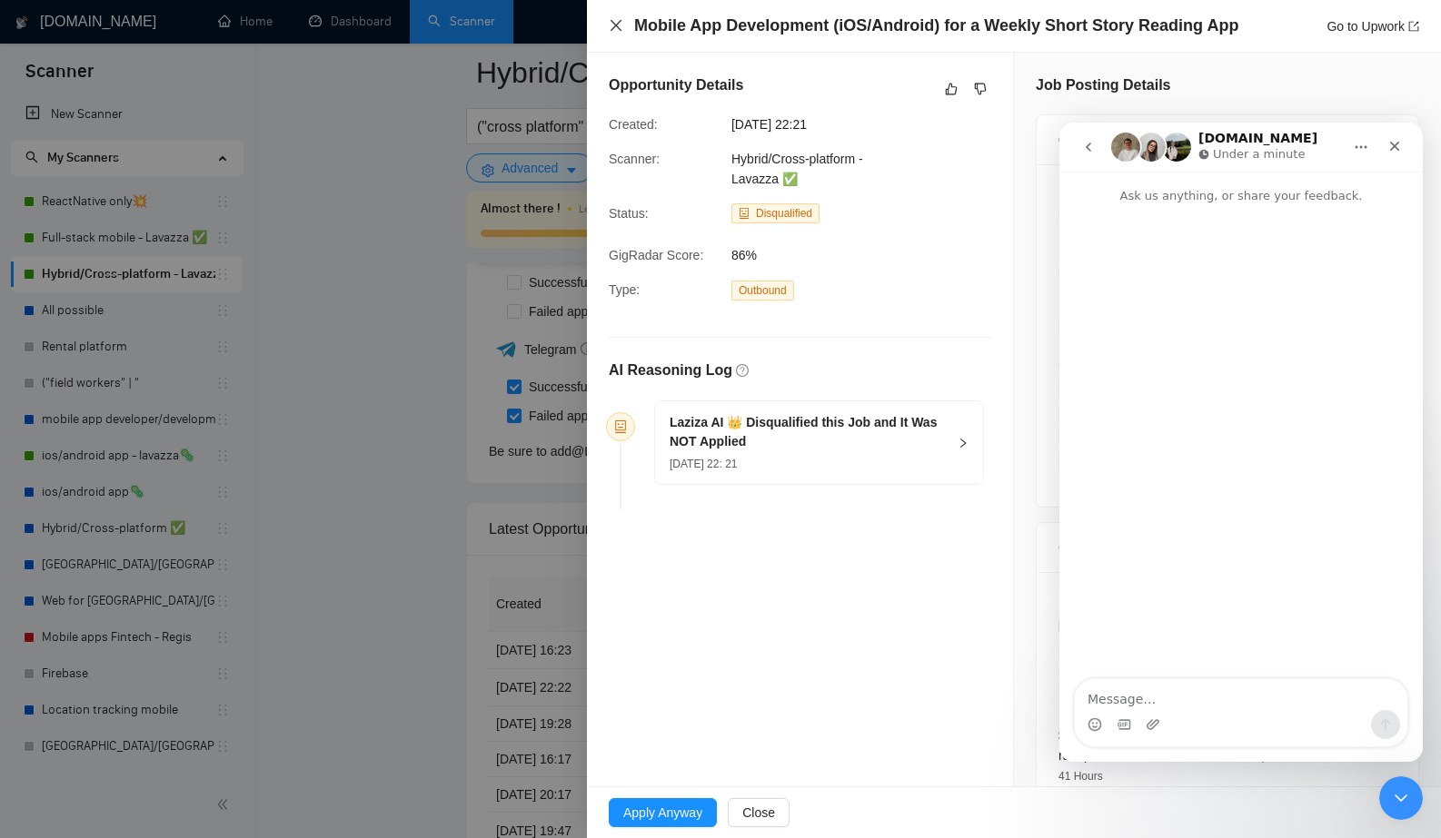
click at [615, 27] on icon "close" at bounding box center [616, 25] width 15 height 15
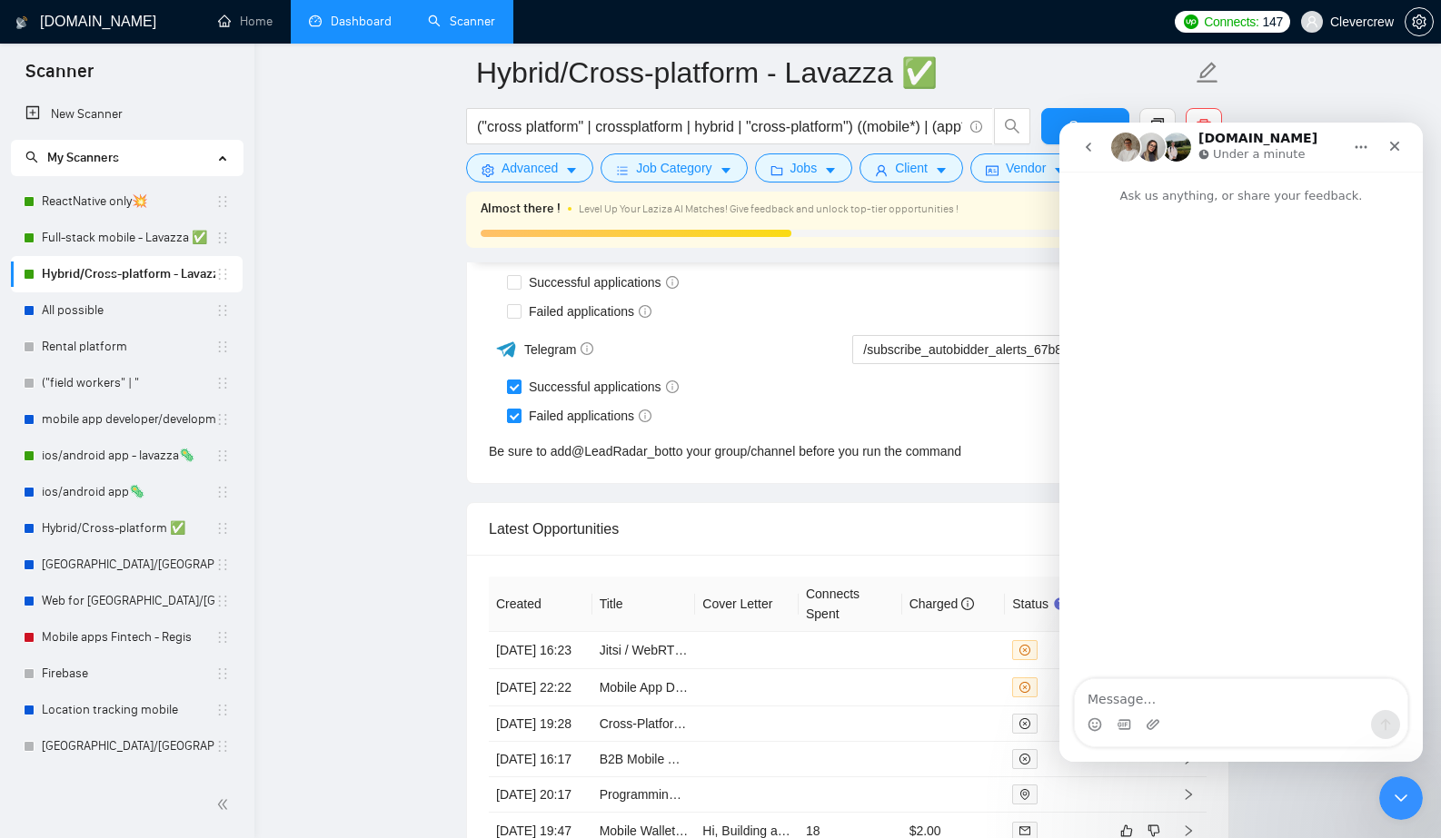
click at [361, 28] on link "Dashboard" at bounding box center [350, 21] width 83 height 15
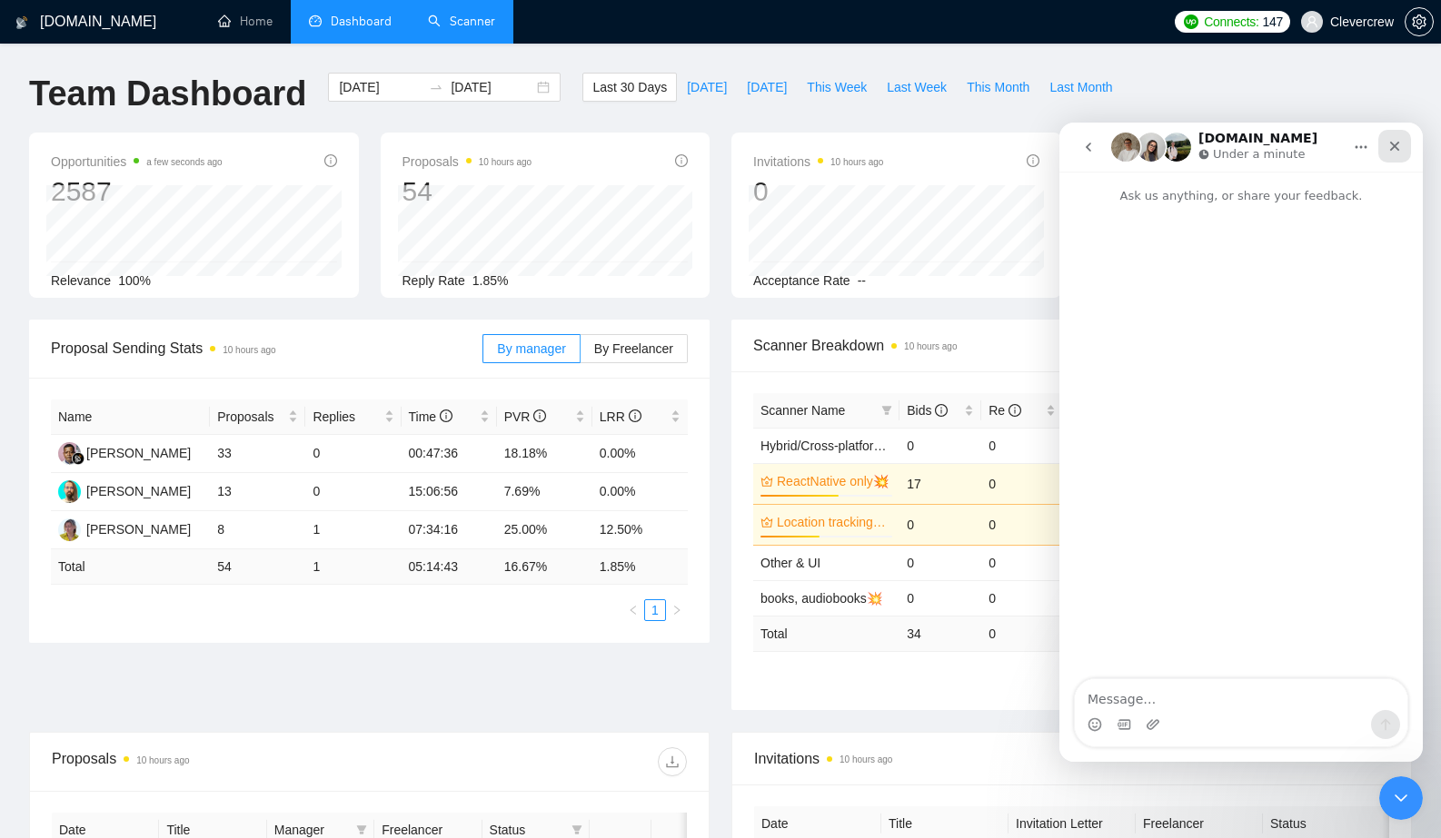
click at [1396, 144] on icon "Close" at bounding box center [1394, 146] width 15 height 15
